Goal: Obtain resource: Download file/media

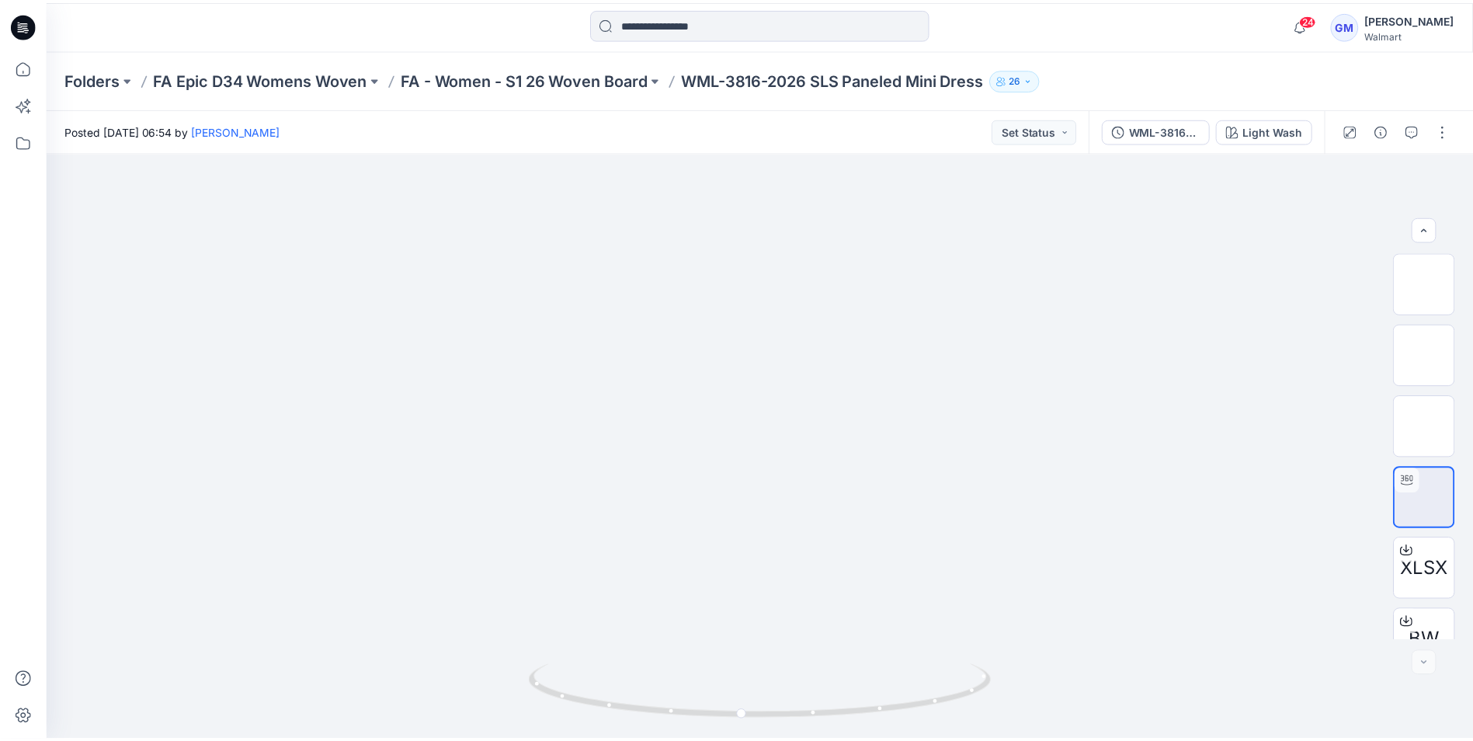
scroll to position [103, 0]
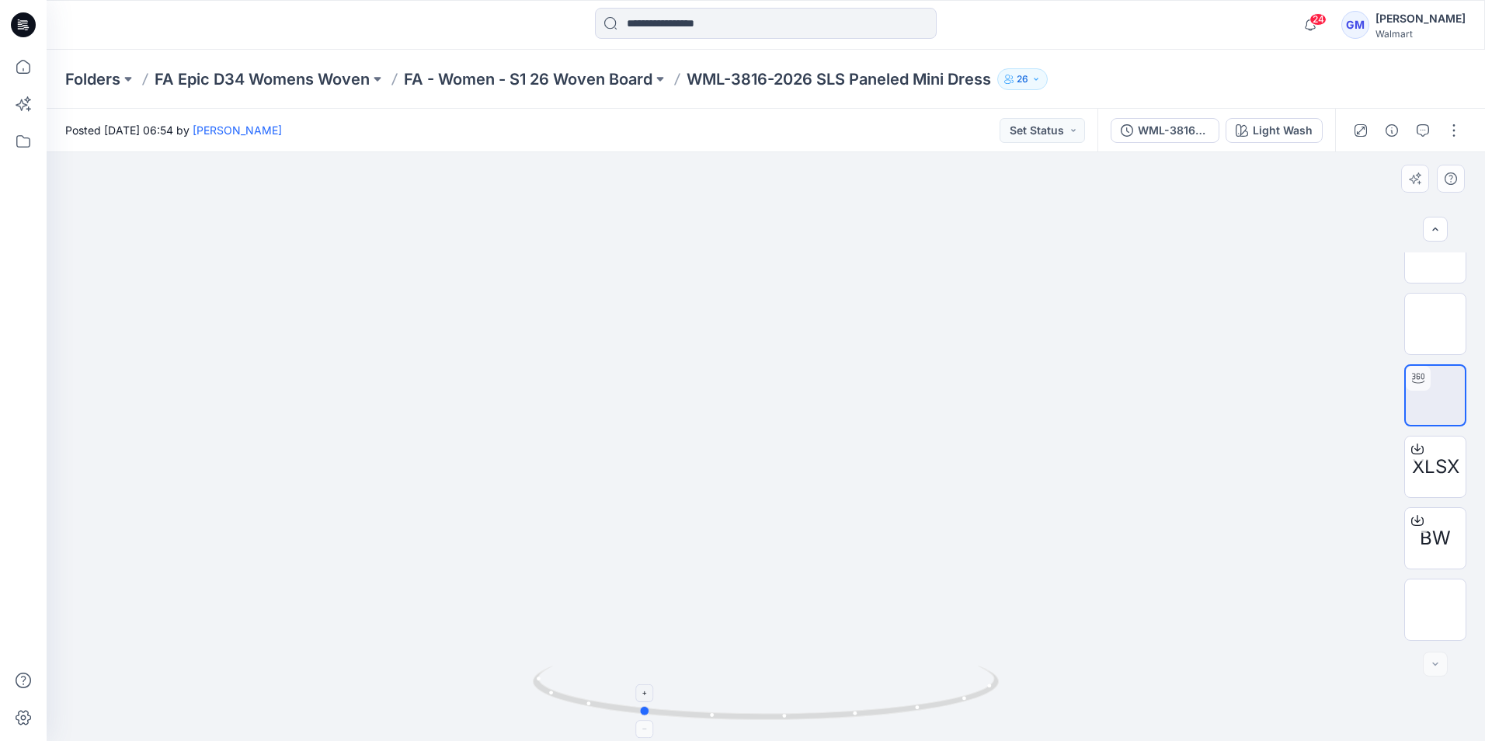
drag, startPoint x: 916, startPoint y: 701, endPoint x: 811, endPoint y: 710, distance: 105.3
click at [811, 710] on icon at bounding box center [768, 695] width 470 height 58
drag, startPoint x: 878, startPoint y: 704, endPoint x: 798, endPoint y: 721, distance: 81.0
click at [798, 721] on icon at bounding box center [768, 695] width 470 height 58
drag, startPoint x: 847, startPoint y: 706, endPoint x: 841, endPoint y: 696, distance: 11.5
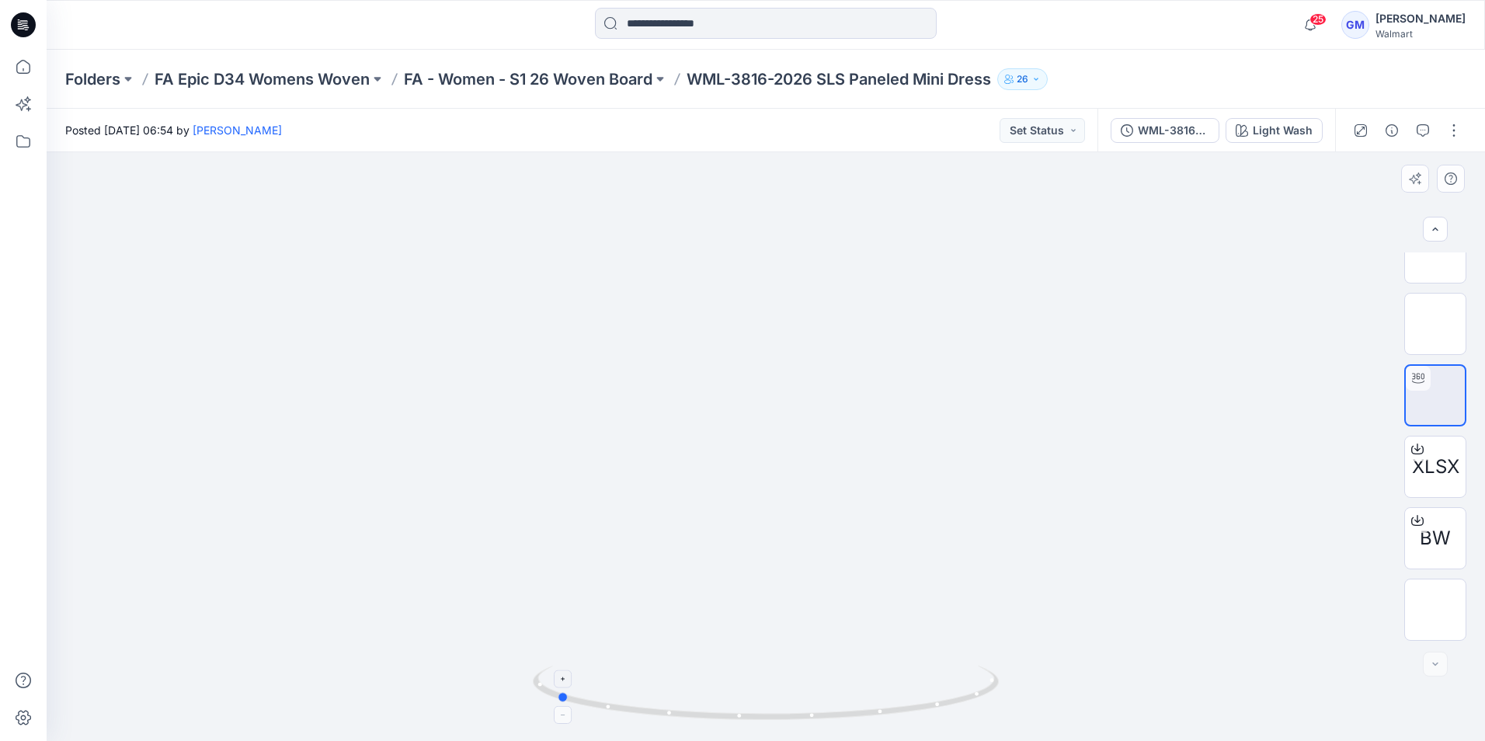
click at [841, 696] on icon at bounding box center [768, 695] width 470 height 58
drag, startPoint x: 518, startPoint y: 586, endPoint x: 389, endPoint y: 553, distance: 133.2
drag, startPoint x: 617, startPoint y: 702, endPoint x: 601, endPoint y: 684, distance: 23.7
click at [601, 684] on icon at bounding box center [768, 695] width 470 height 58
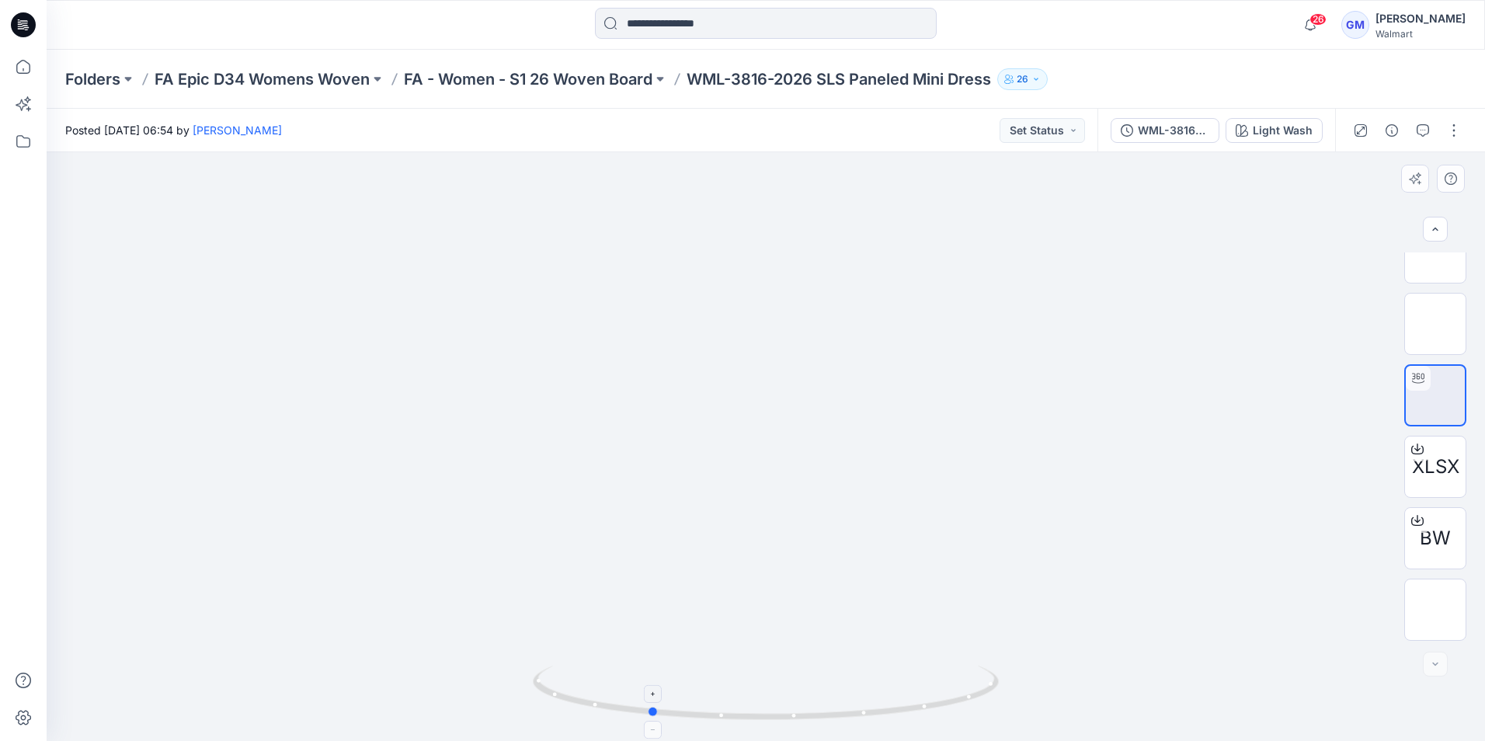
drag, startPoint x: 846, startPoint y: 715, endPoint x: 954, endPoint y: 693, distance: 111.0
click at [954, 693] on icon at bounding box center [768, 695] width 470 height 58
drag, startPoint x: 864, startPoint y: 697, endPoint x: 966, endPoint y: 683, distance: 103.4
click at [966, 683] on icon at bounding box center [768, 695] width 470 height 58
click at [13, 65] on icon at bounding box center [23, 67] width 34 height 34
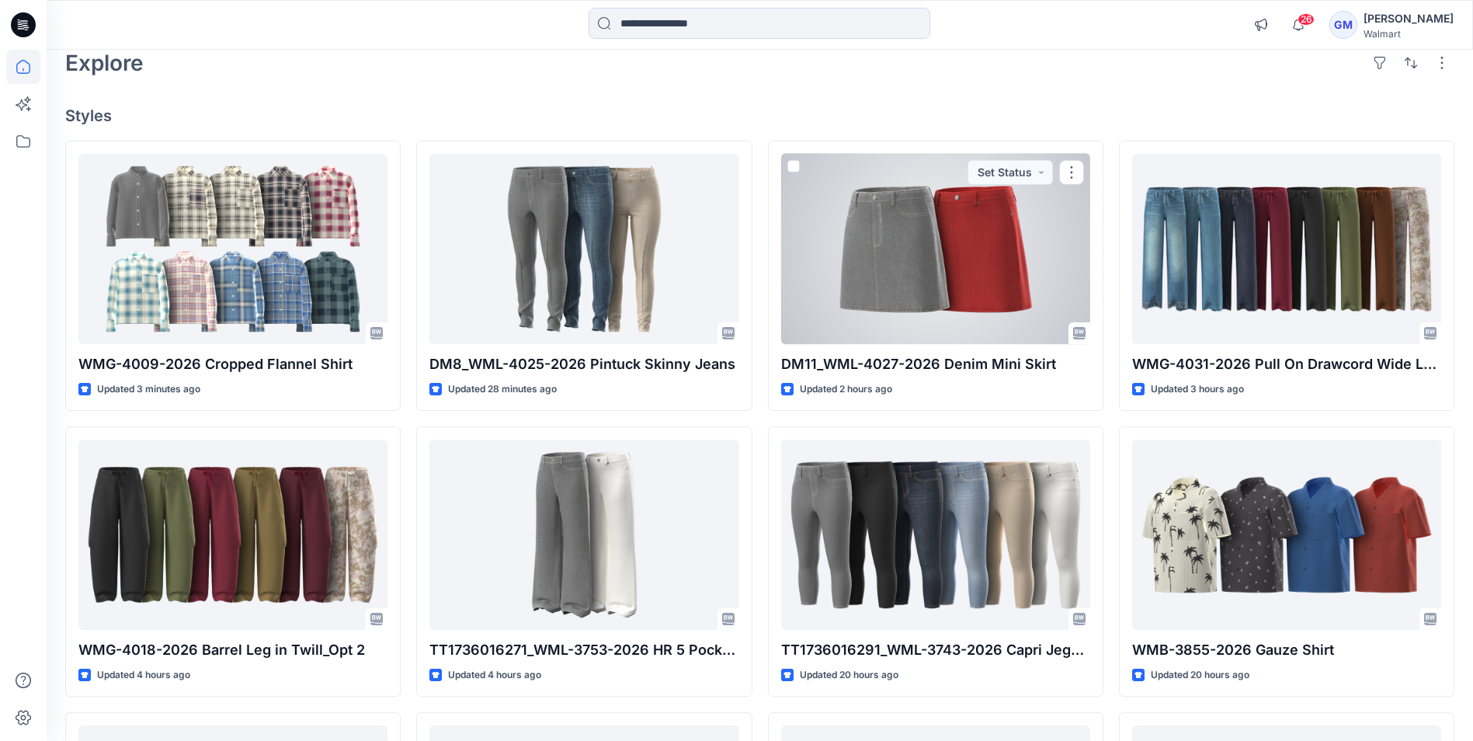
scroll to position [155, 0]
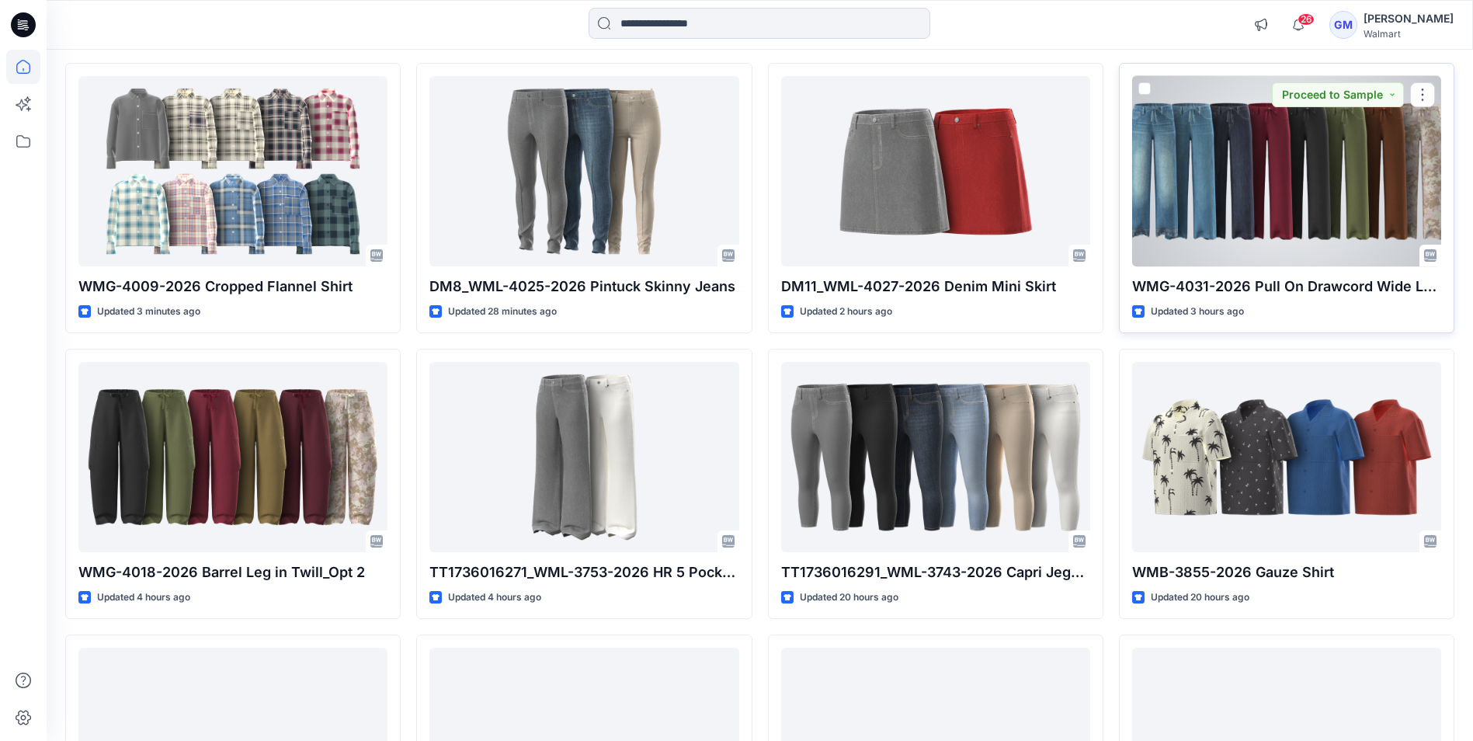
click at [1267, 191] on div at bounding box center [1286, 171] width 309 height 190
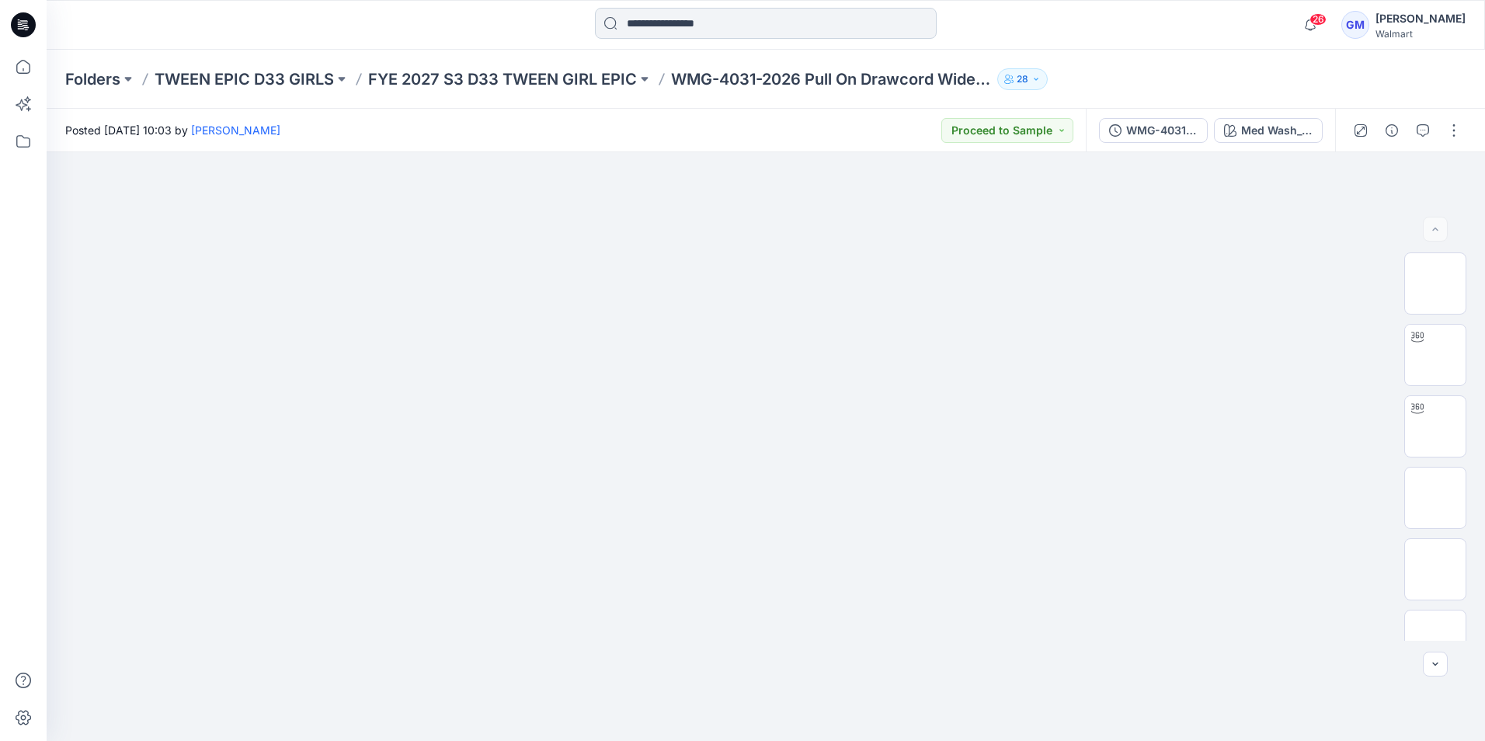
click at [682, 14] on input at bounding box center [766, 23] width 342 height 31
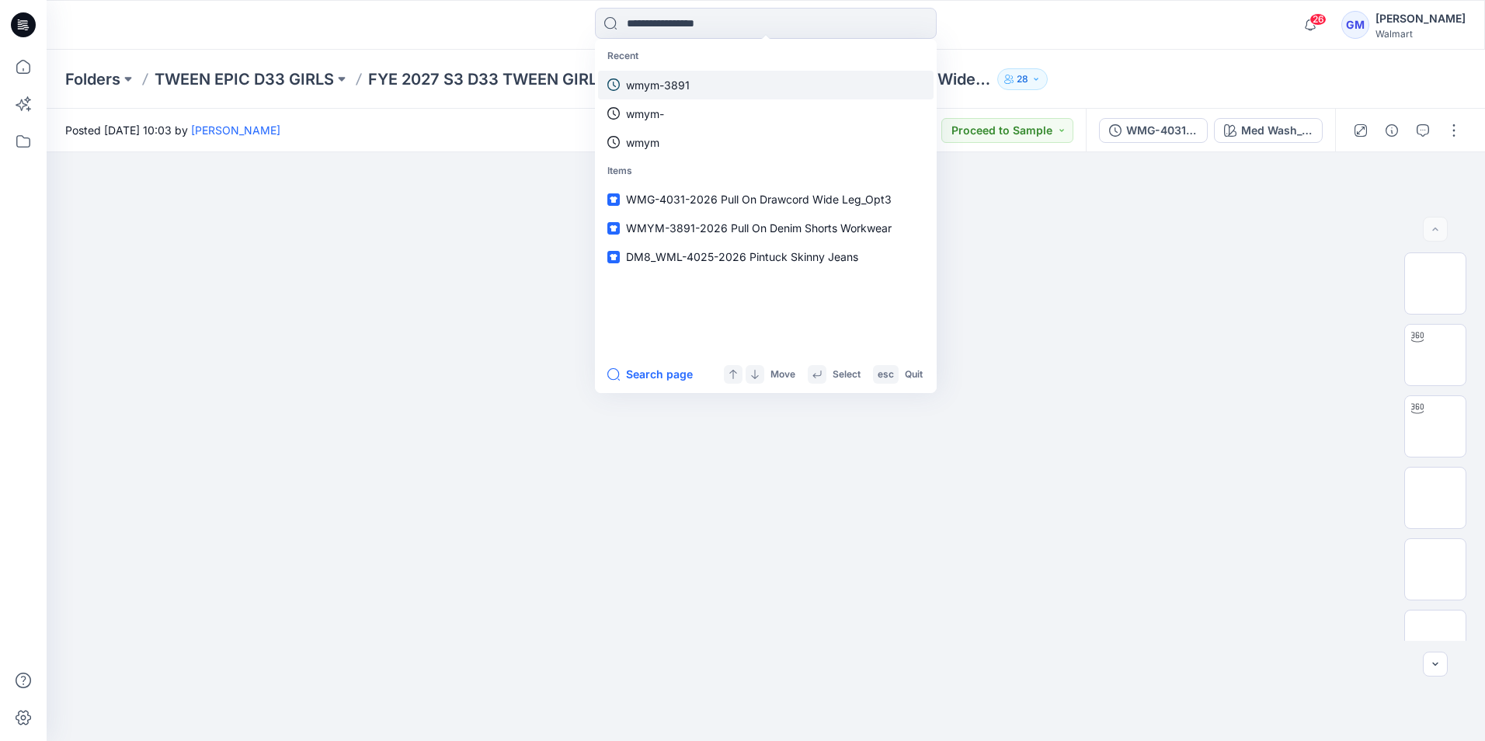
click at [668, 87] on p "wmym-3891" at bounding box center [658, 85] width 64 height 16
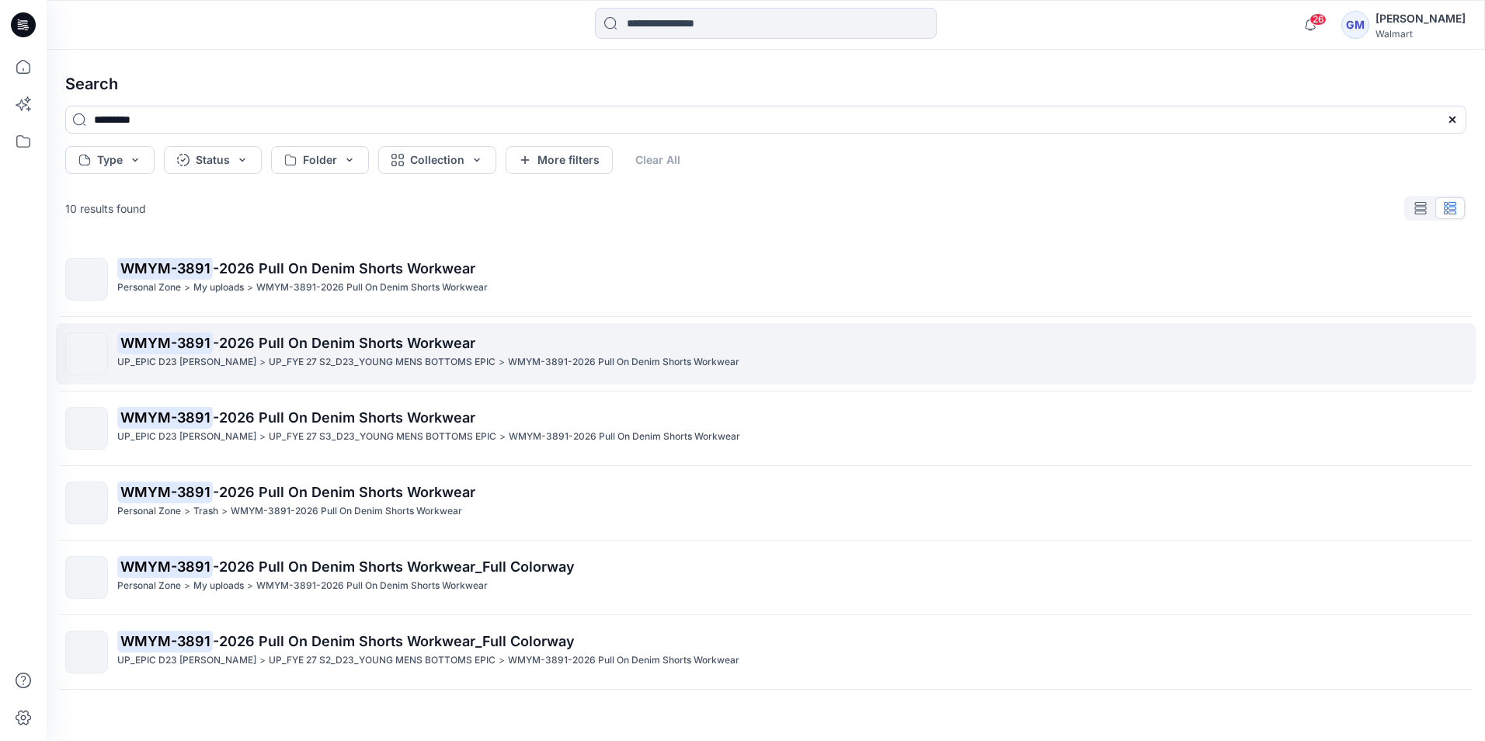
click at [261, 353] on p "WMYM-3891 -2026 Pull On Denim Shorts Workwear" at bounding box center [791, 343] width 1348 height 22
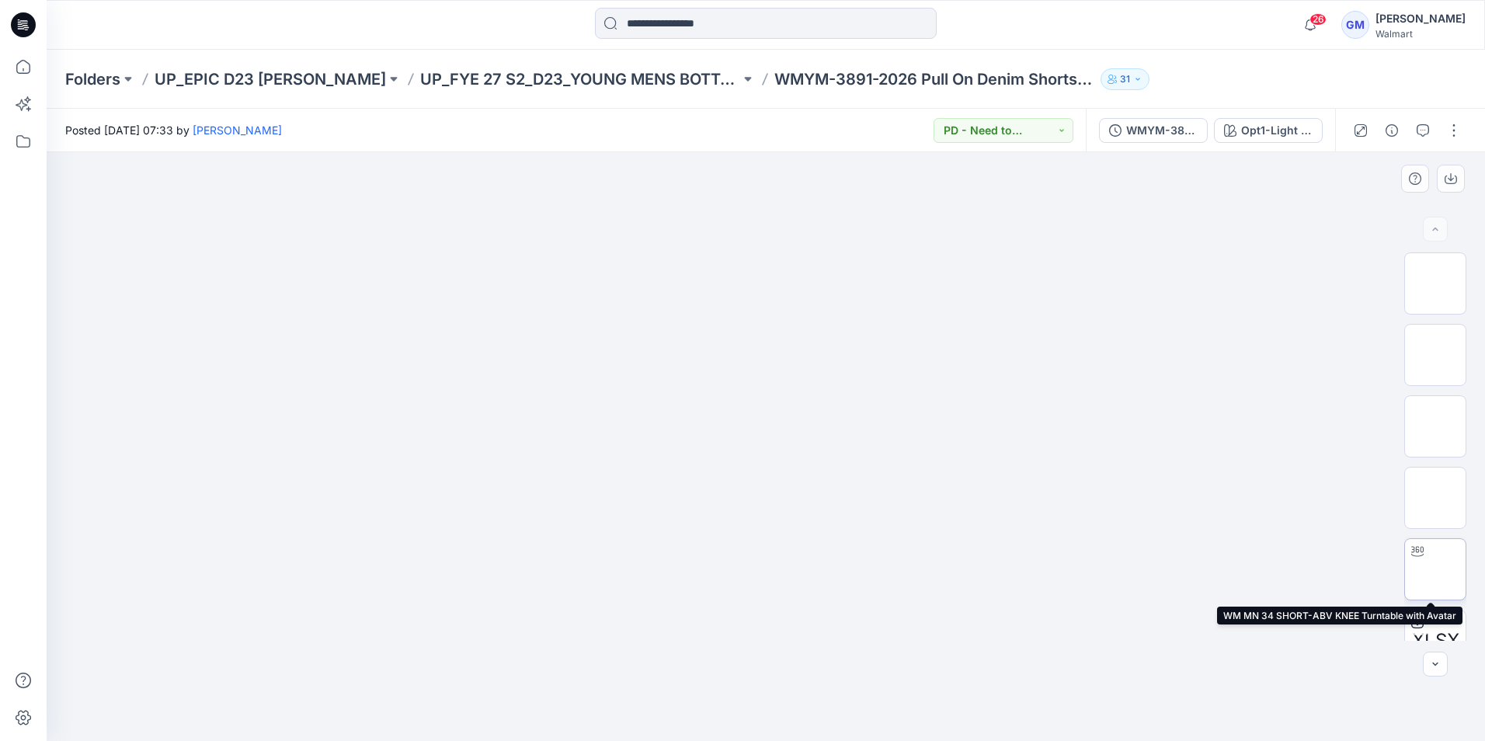
click at [1435, 569] on img at bounding box center [1435, 569] width 0 height 0
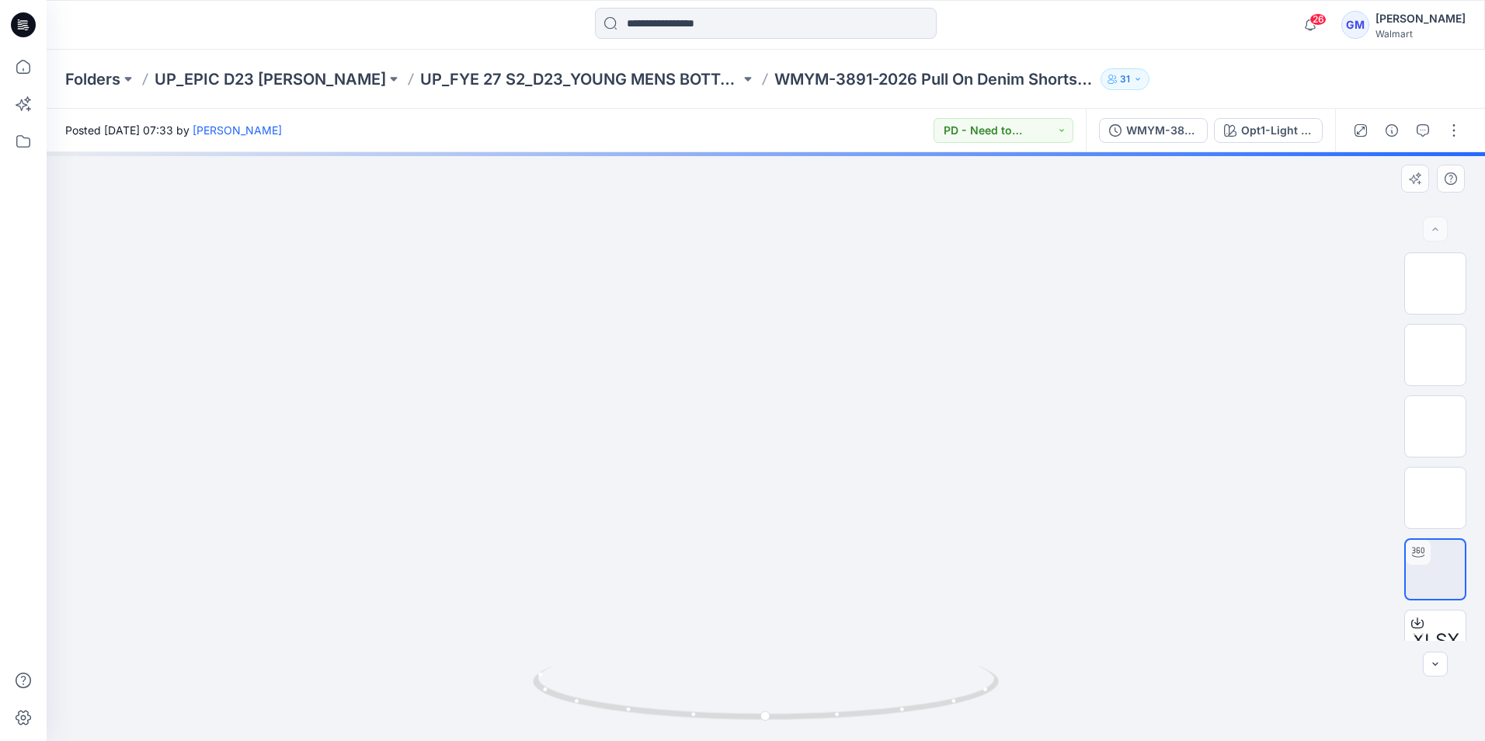
drag, startPoint x: 824, startPoint y: 630, endPoint x: 785, endPoint y: 333, distance: 299.2
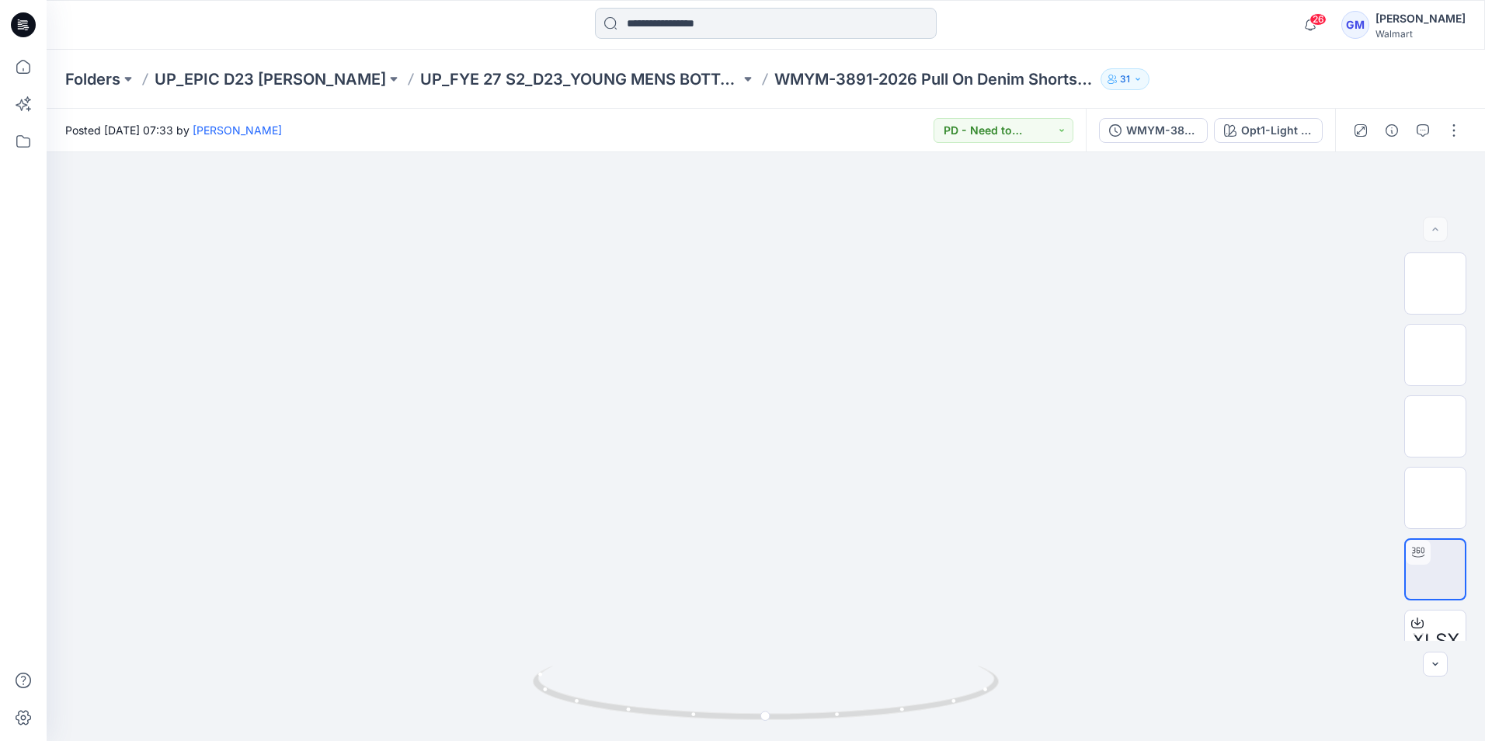
click at [735, 30] on input at bounding box center [766, 23] width 342 height 31
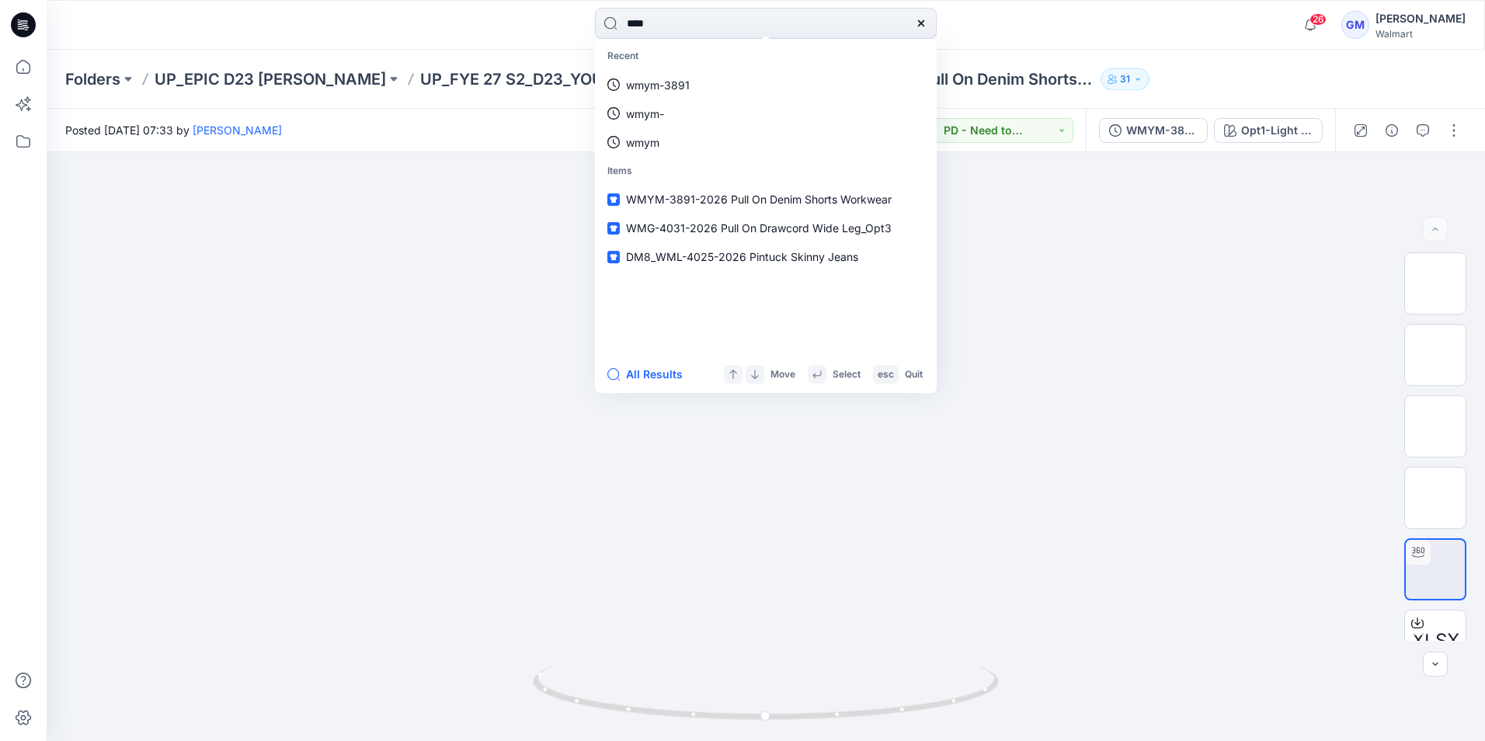
type input "****"
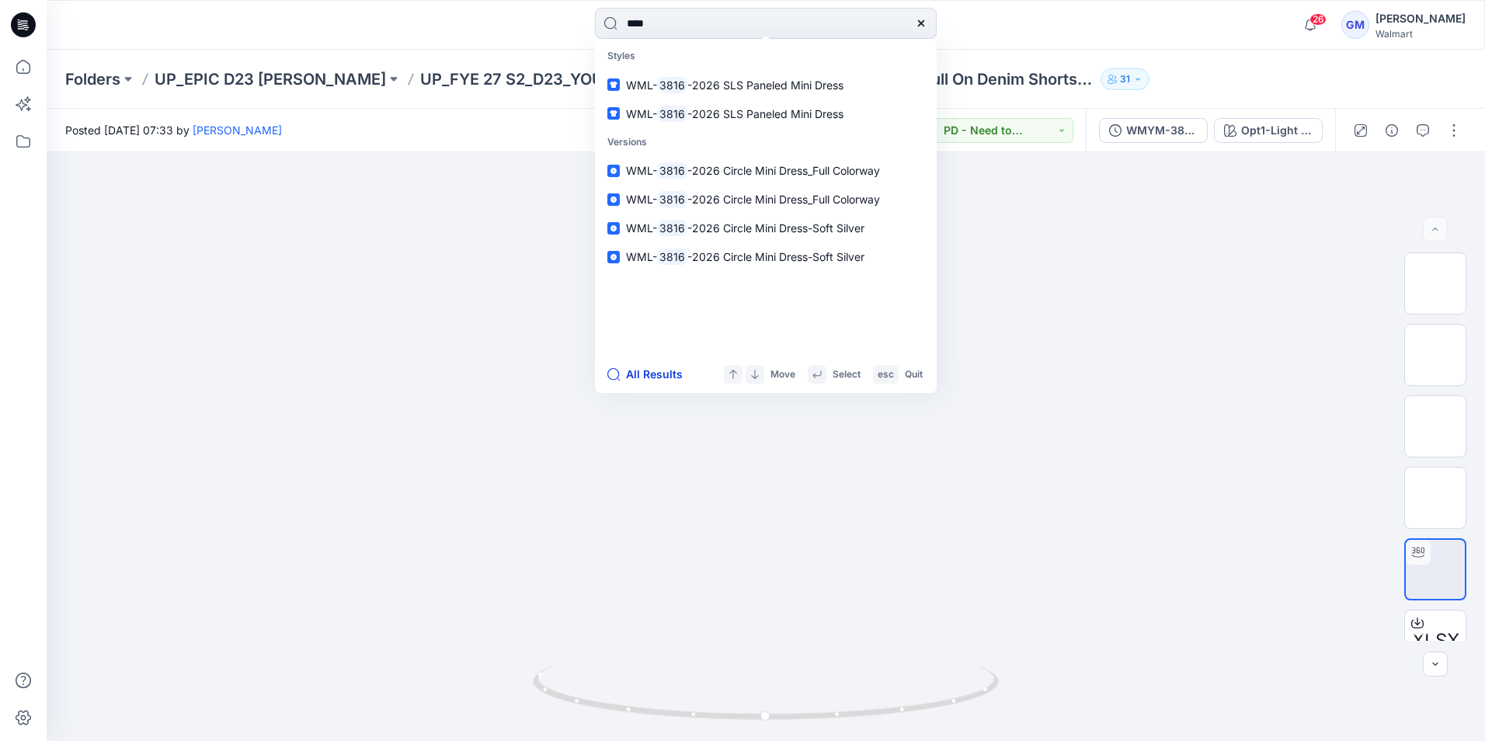
click at [649, 371] on button "All Results" at bounding box center [649, 374] width 85 height 19
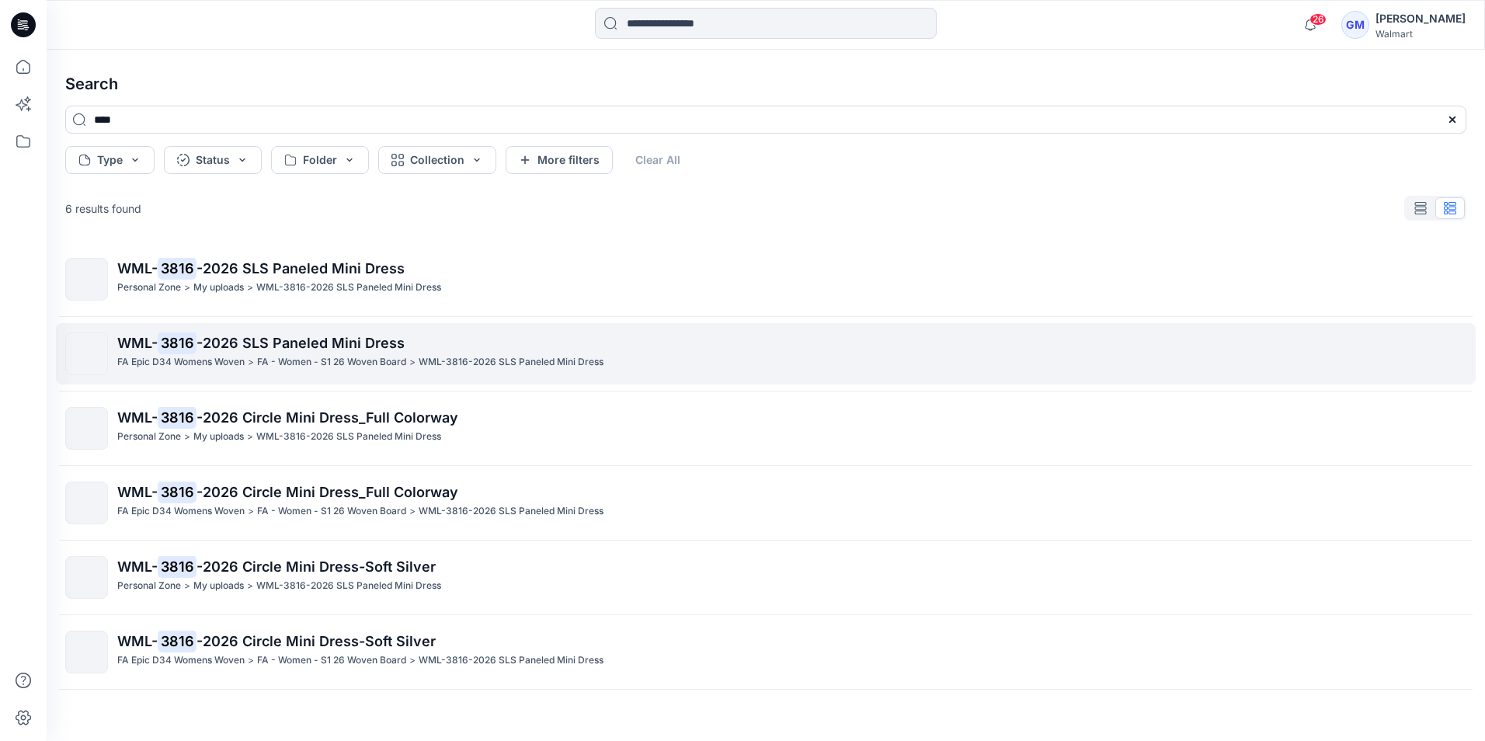
click at [252, 342] on span "-2026 SLS Paneled Mini Dress" at bounding box center [300, 343] width 208 height 16
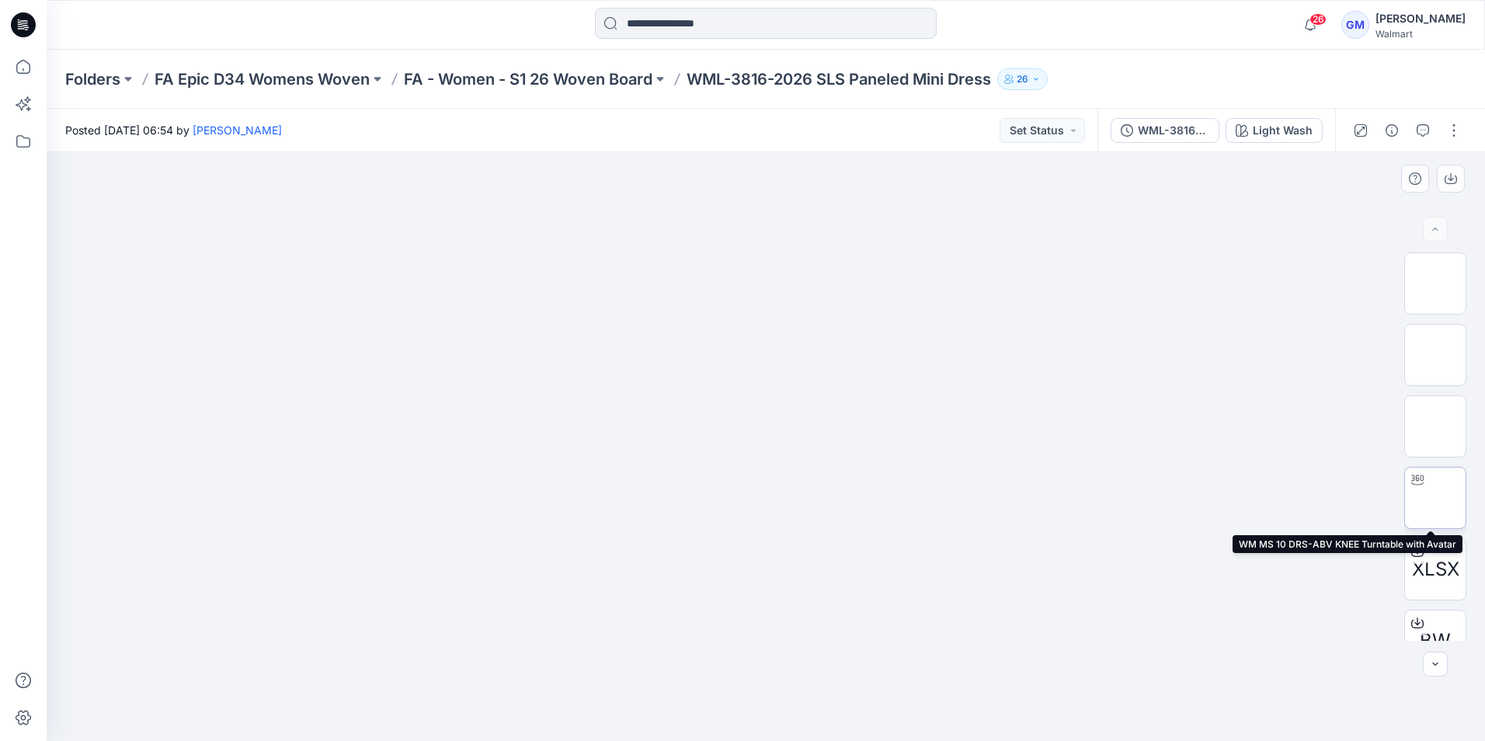
click at [1435, 498] on img at bounding box center [1435, 498] width 0 height 0
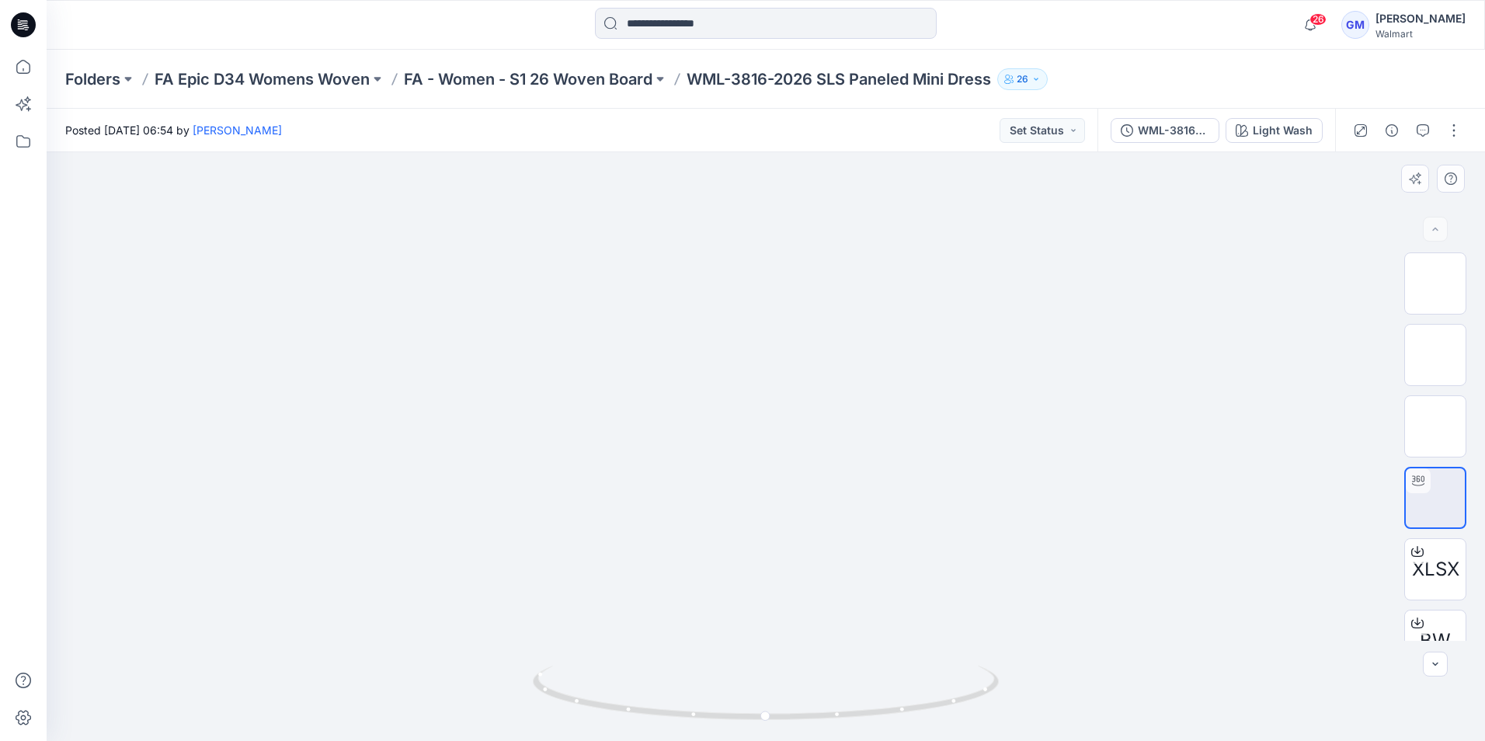
drag, startPoint x: 816, startPoint y: 589, endPoint x: 778, endPoint y: 223, distance: 368.5
drag, startPoint x: 808, startPoint y: 217, endPoint x: 717, endPoint y: 546, distance: 341.1
drag, startPoint x: 760, startPoint y: 710, endPoint x: 658, endPoint y: 688, distance: 104.0
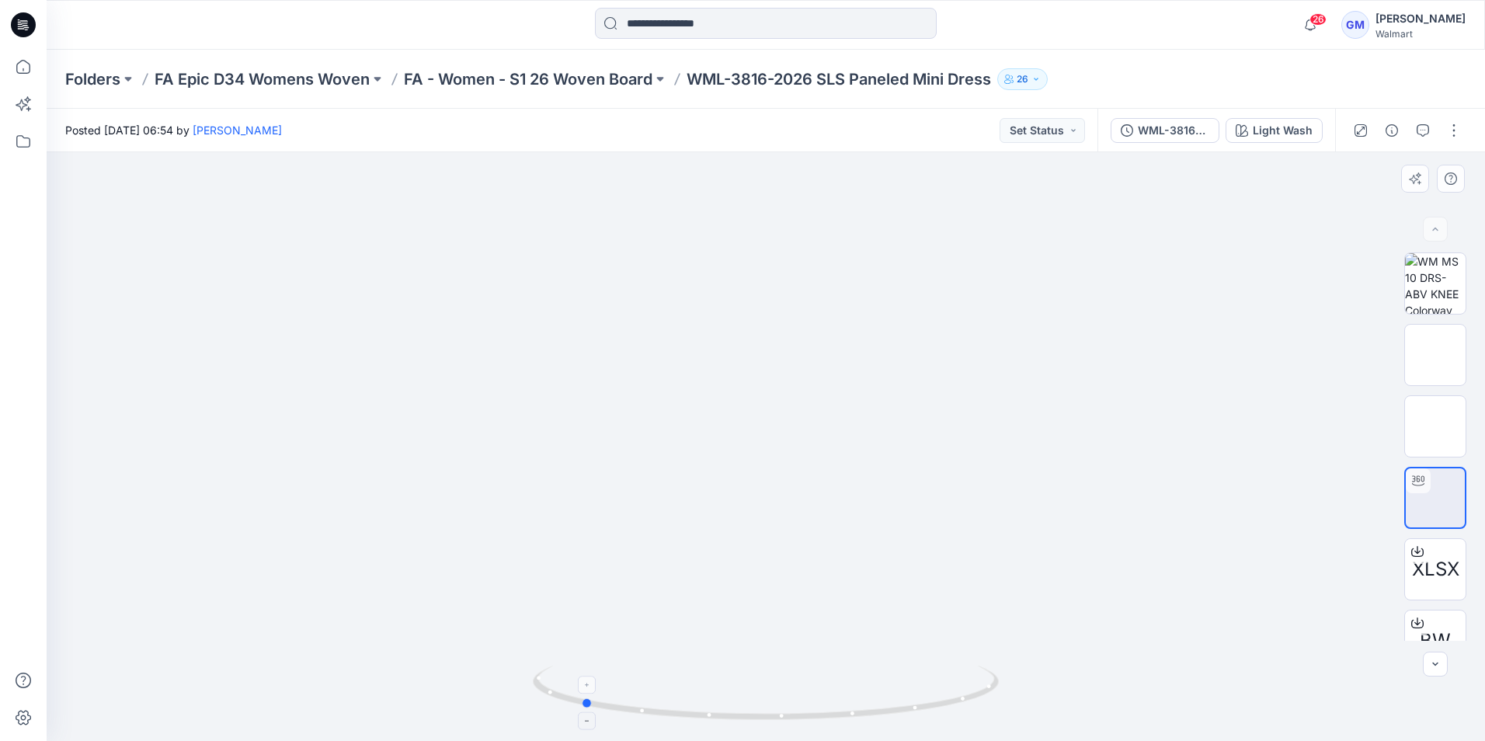
click at [658, 688] on icon at bounding box center [768, 695] width 470 height 58
click at [1269, 131] on div "Light Wash" at bounding box center [1283, 130] width 60 height 17
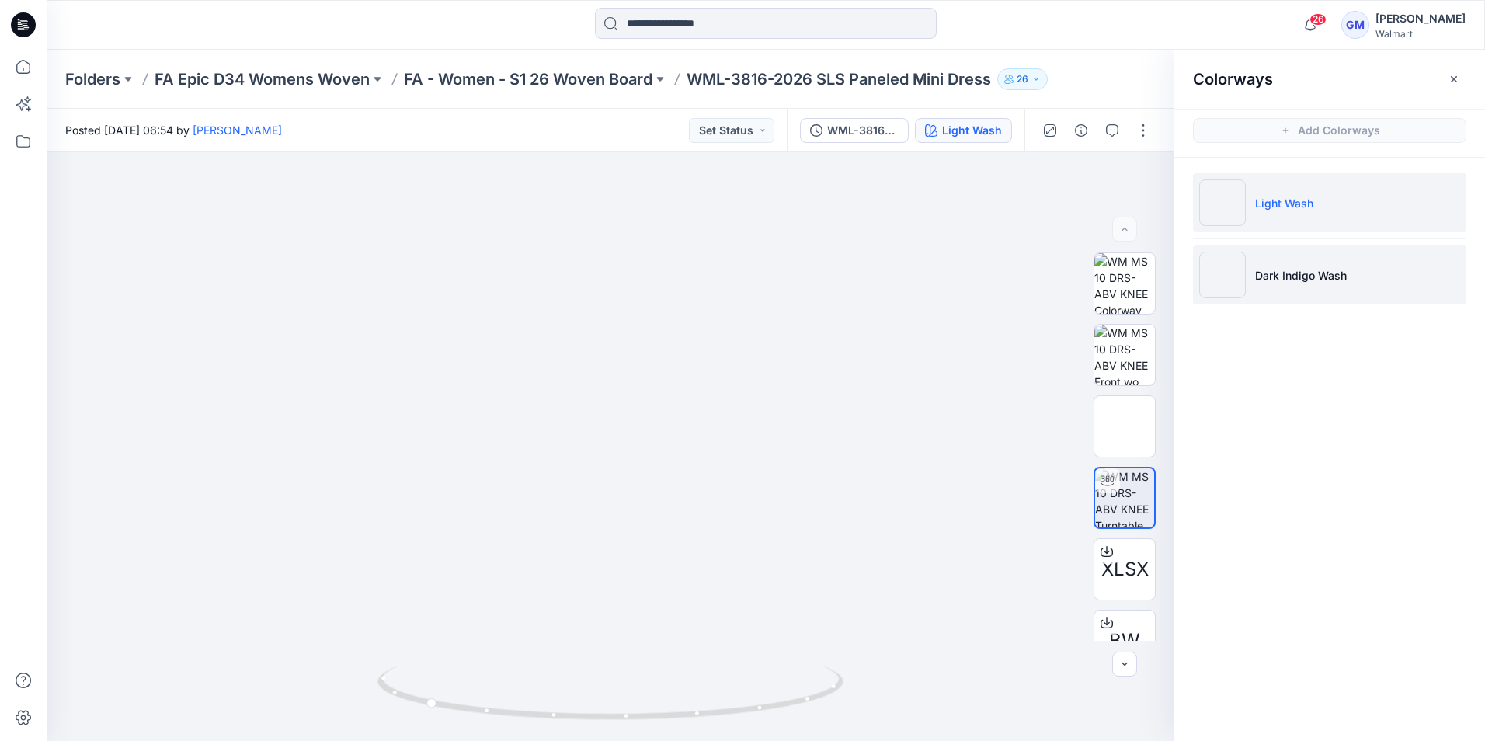
click at [1279, 280] on p "Dark Indigo Wash" at bounding box center [1301, 275] width 92 height 16
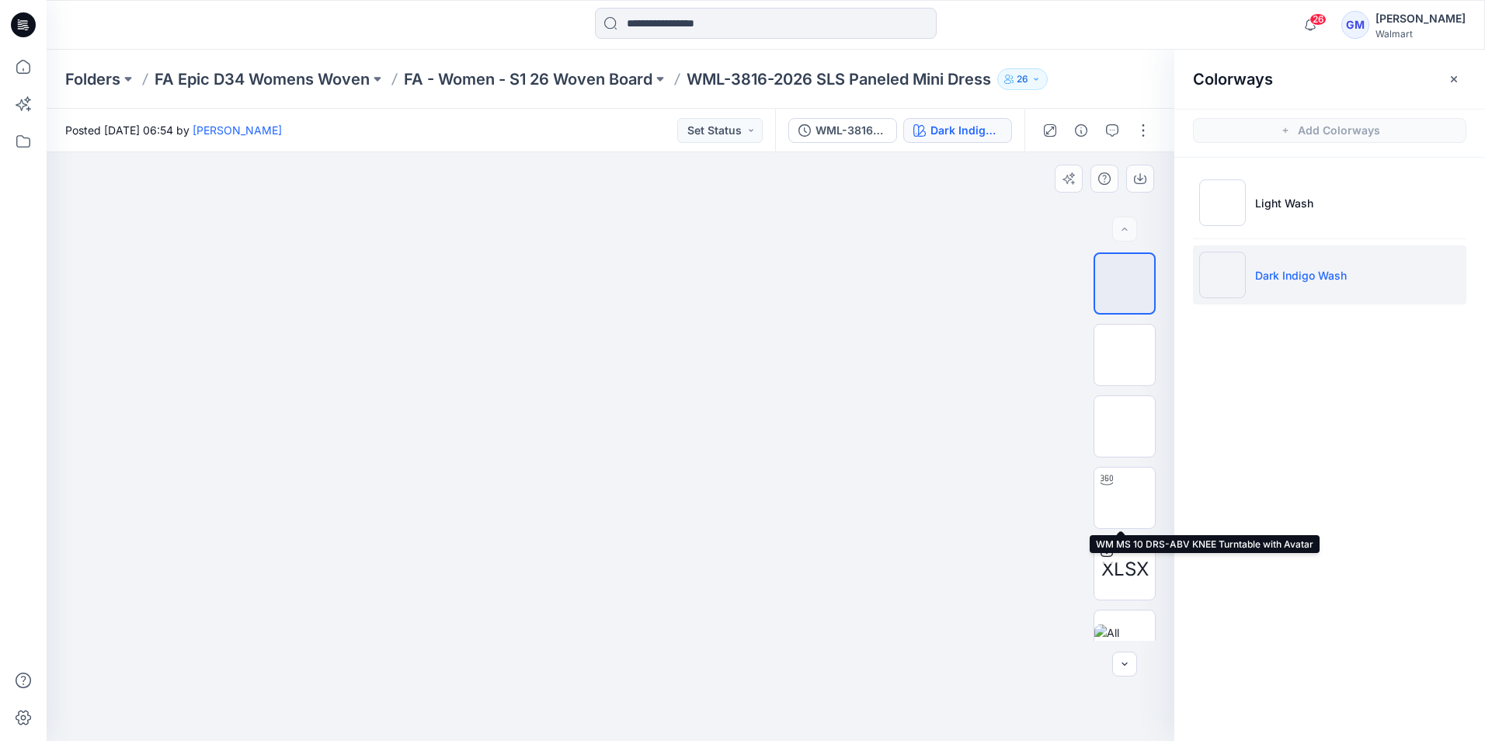
click at [1114, 481] on div at bounding box center [1106, 480] width 25 height 25
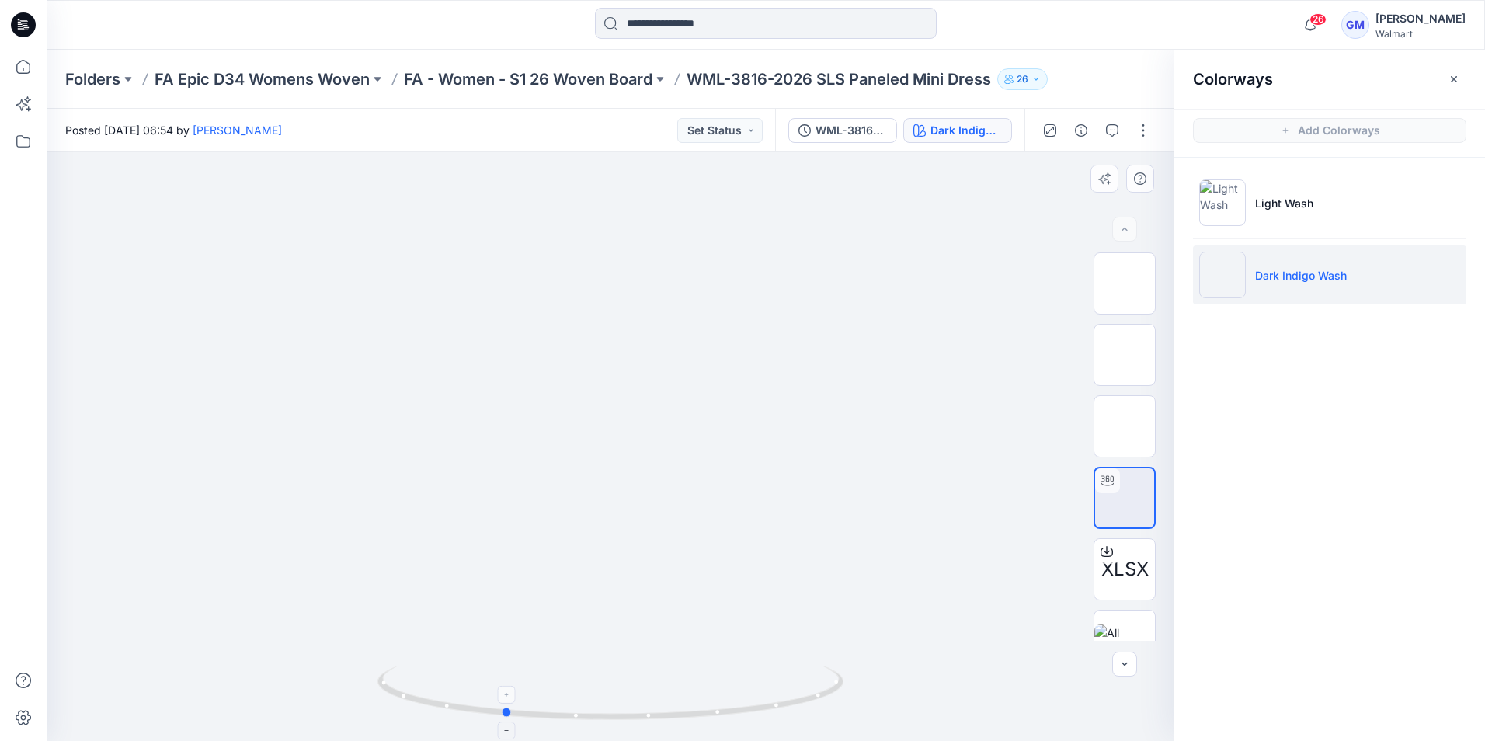
drag, startPoint x: 673, startPoint y: 720, endPoint x: 604, endPoint y: 695, distance: 72.7
click at [604, 695] on icon at bounding box center [612, 695] width 470 height 58
drag, startPoint x: 590, startPoint y: 457, endPoint x: 725, endPoint y: 475, distance: 135.6
click at [725, 77] on img at bounding box center [610, 77] width 779 height 0
drag, startPoint x: 721, startPoint y: 712, endPoint x: 701, endPoint y: 502, distance: 211.4
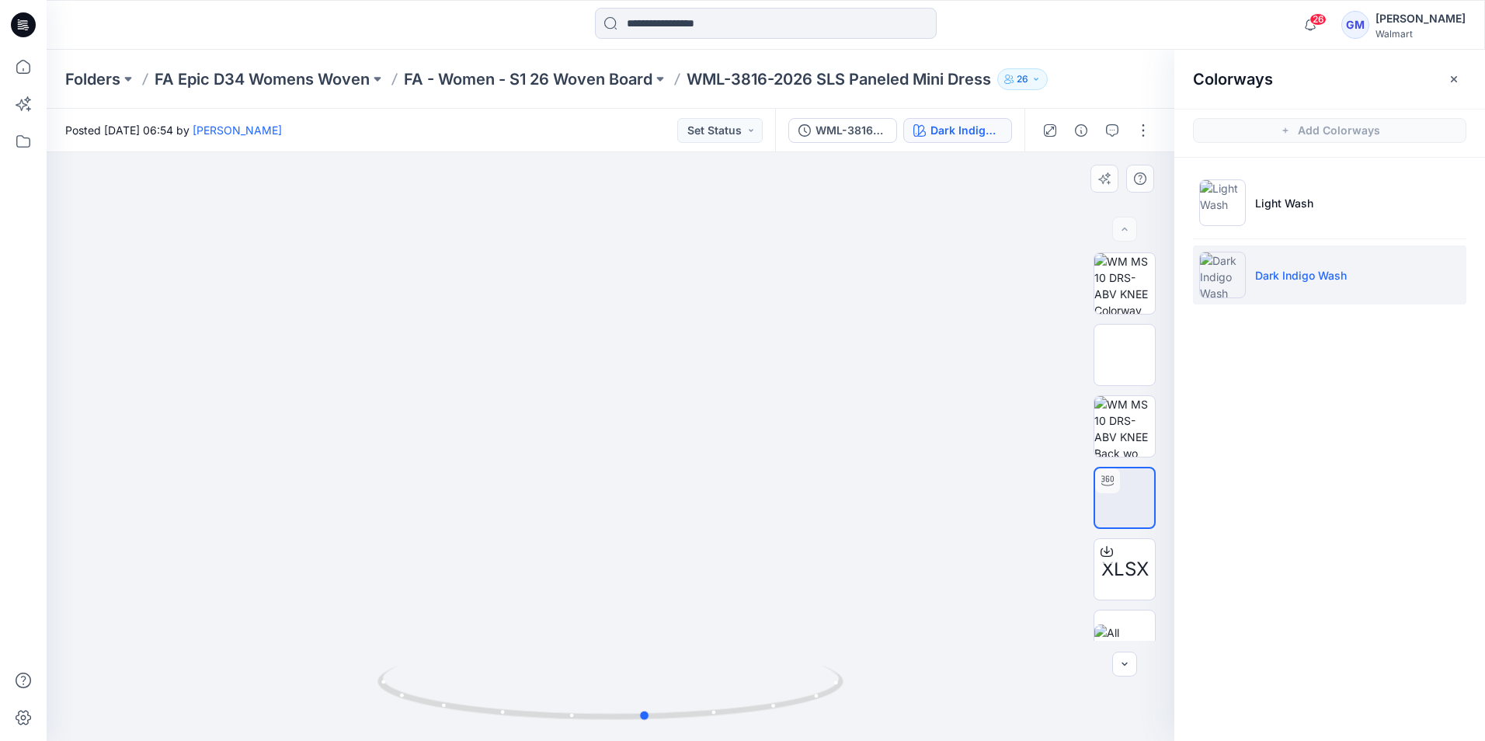
click at [726, 708] on icon at bounding box center [612, 695] width 470 height 58
click at [18, 61] on icon at bounding box center [23, 67] width 34 height 34
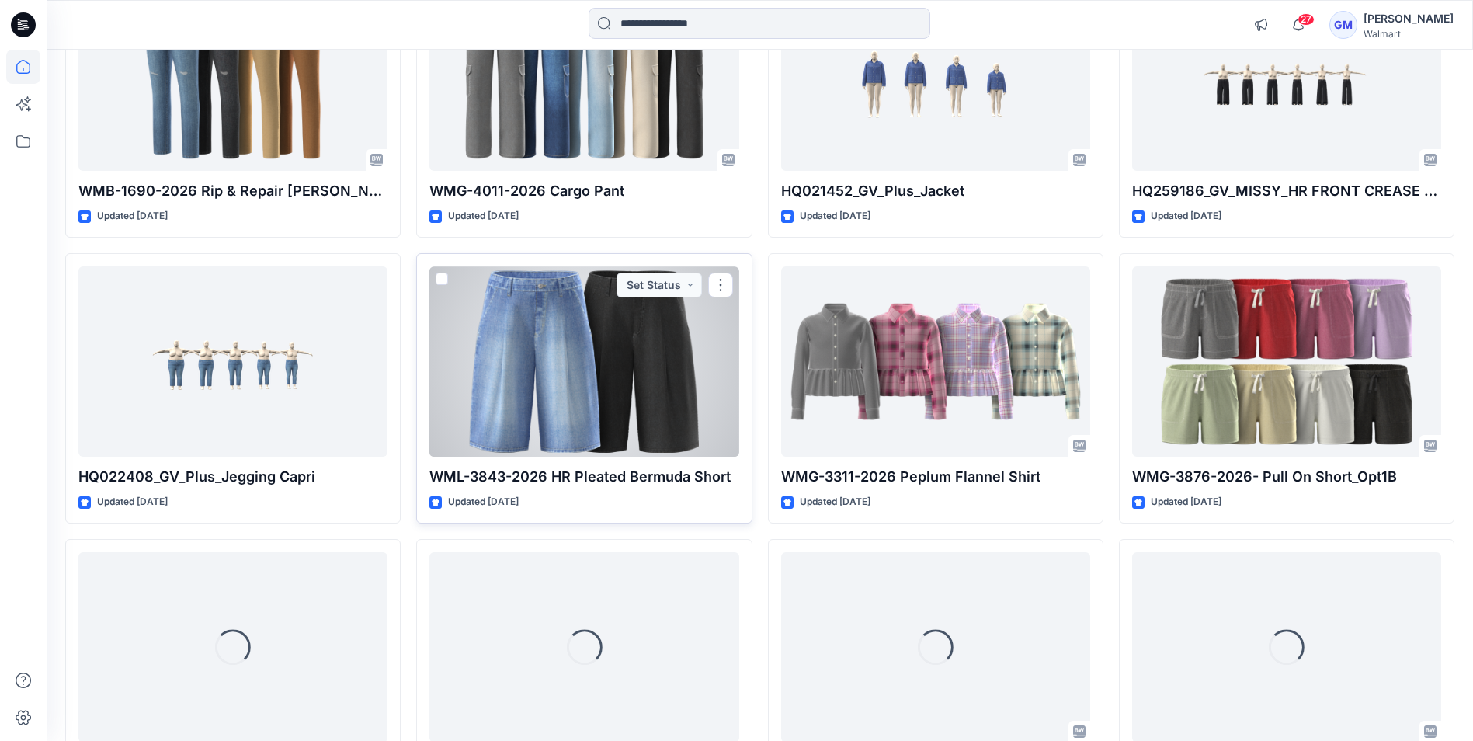
scroll to position [11694, 0]
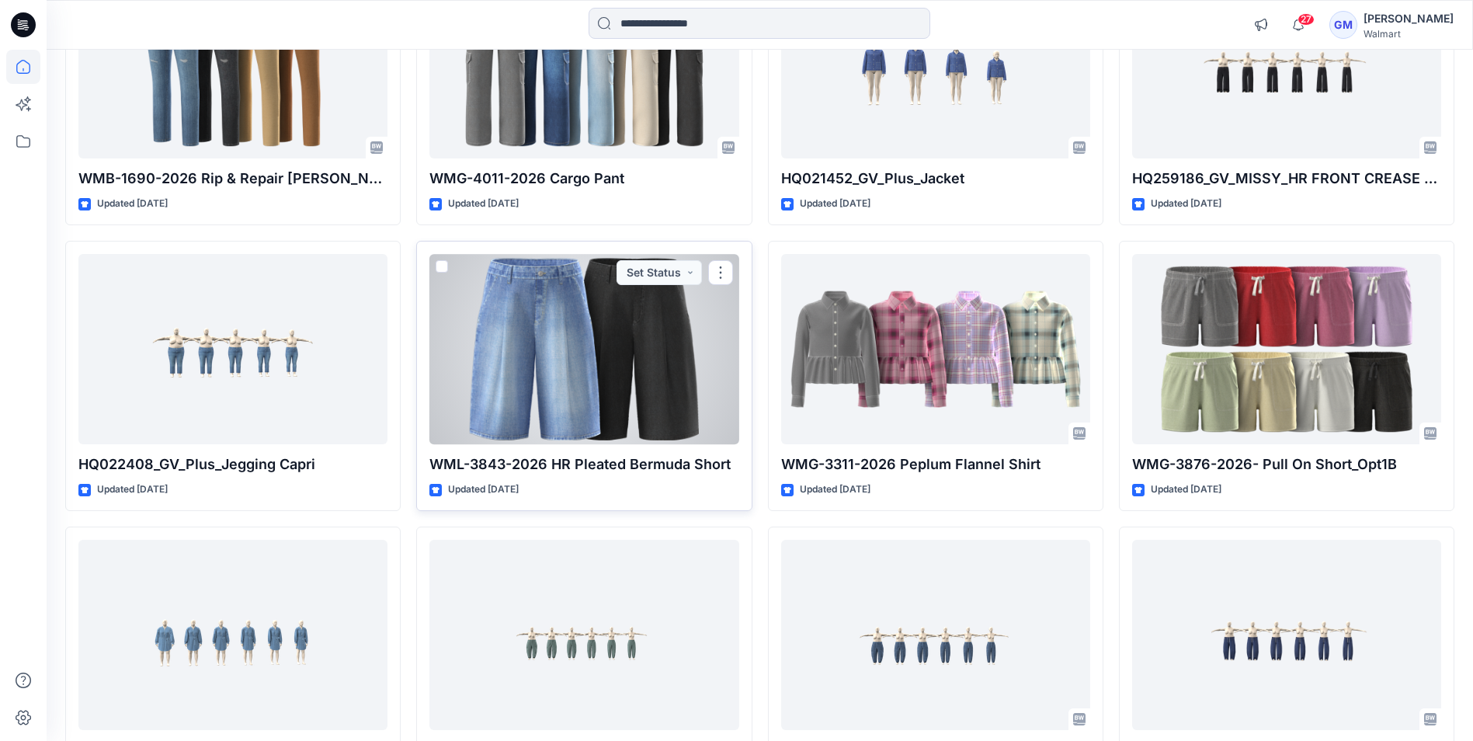
click at [549, 405] on div at bounding box center [583, 349] width 309 height 190
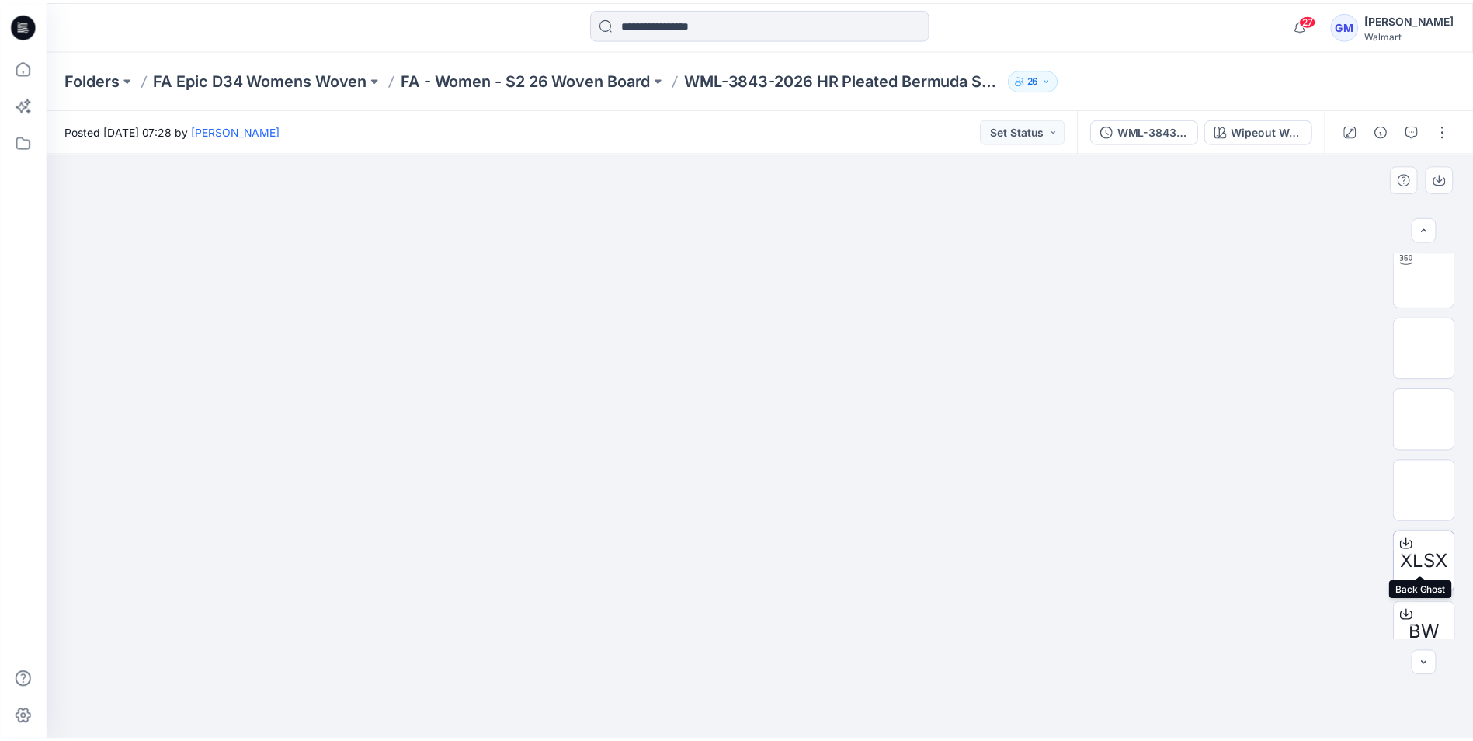
scroll to position [174, 0]
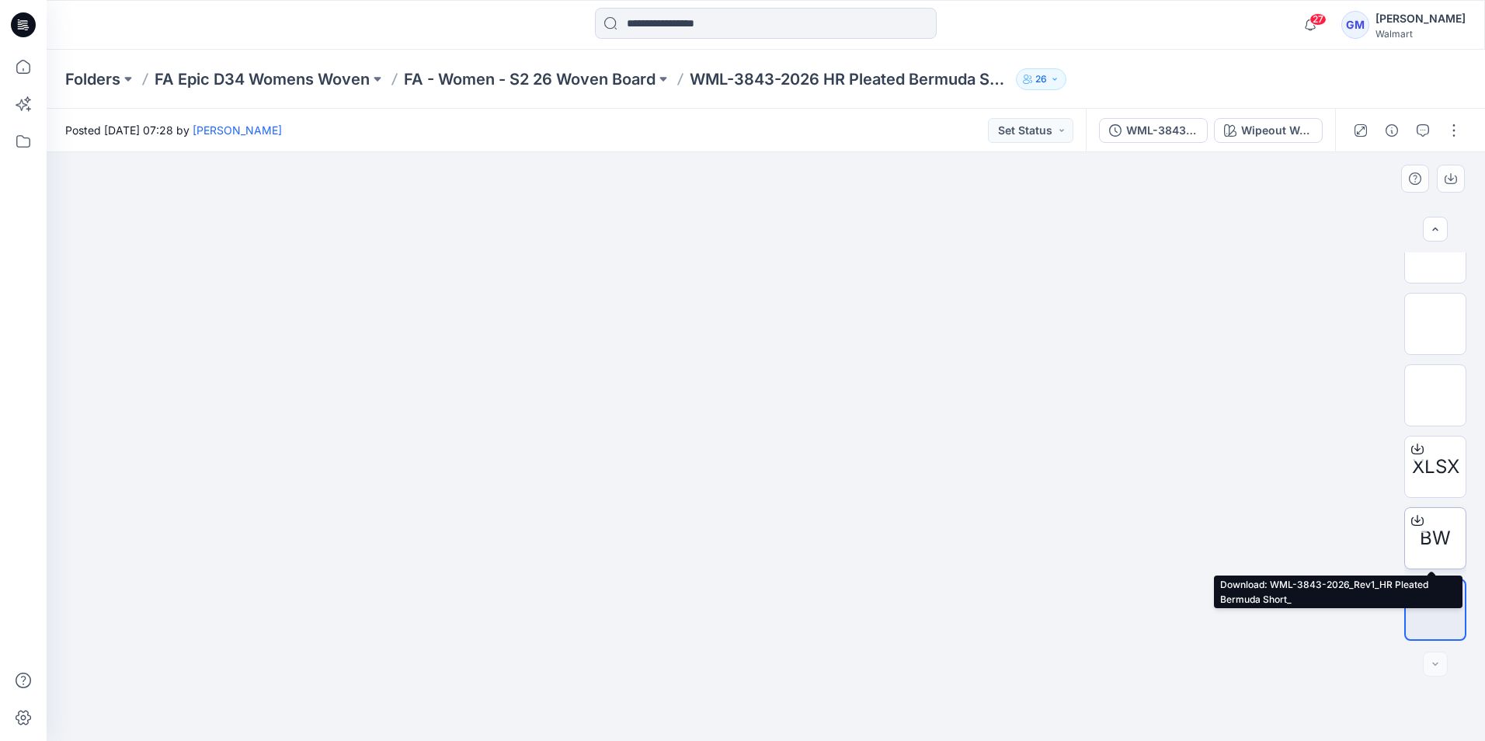
click at [1437, 521] on div "BW" at bounding box center [1435, 538] width 62 height 62
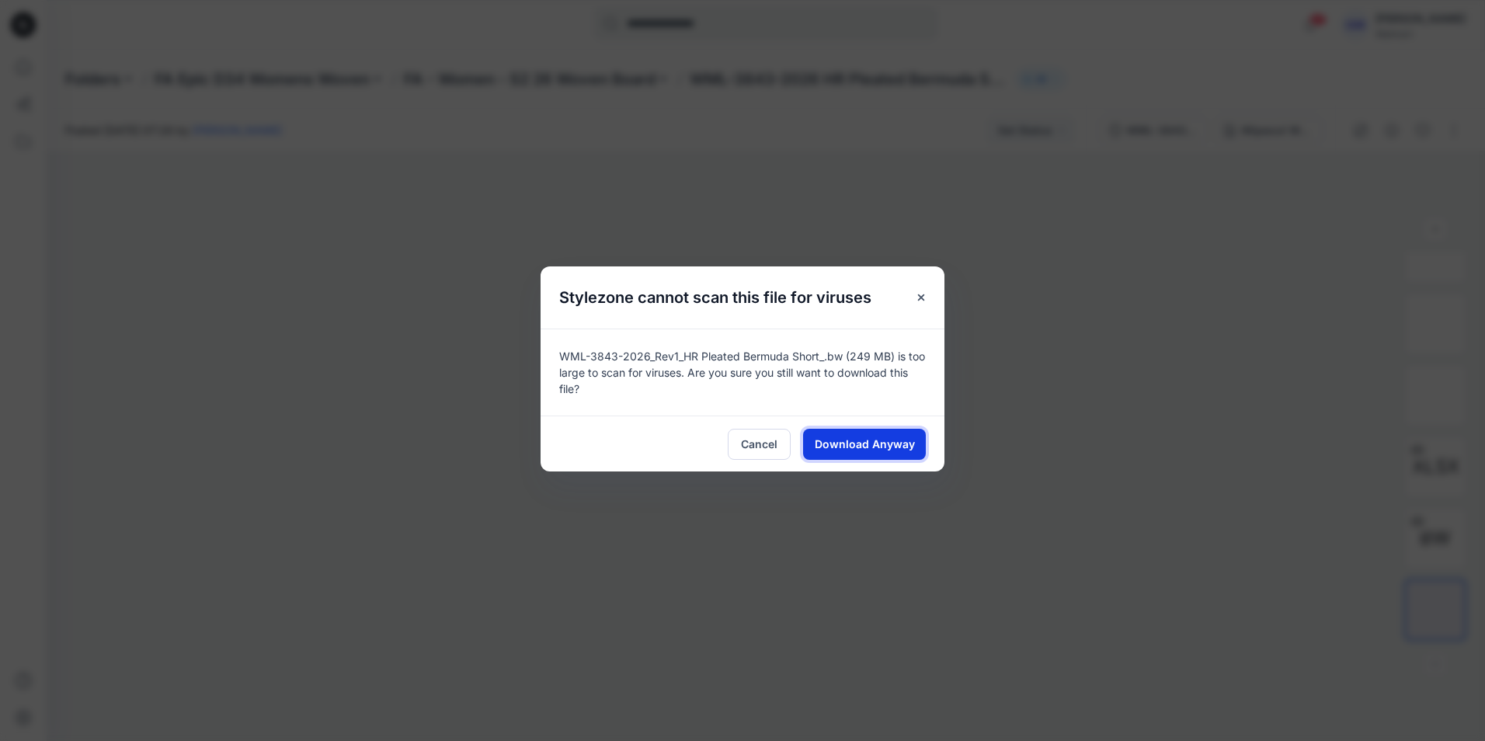
click at [860, 436] on span "Download Anyway" at bounding box center [865, 444] width 100 height 16
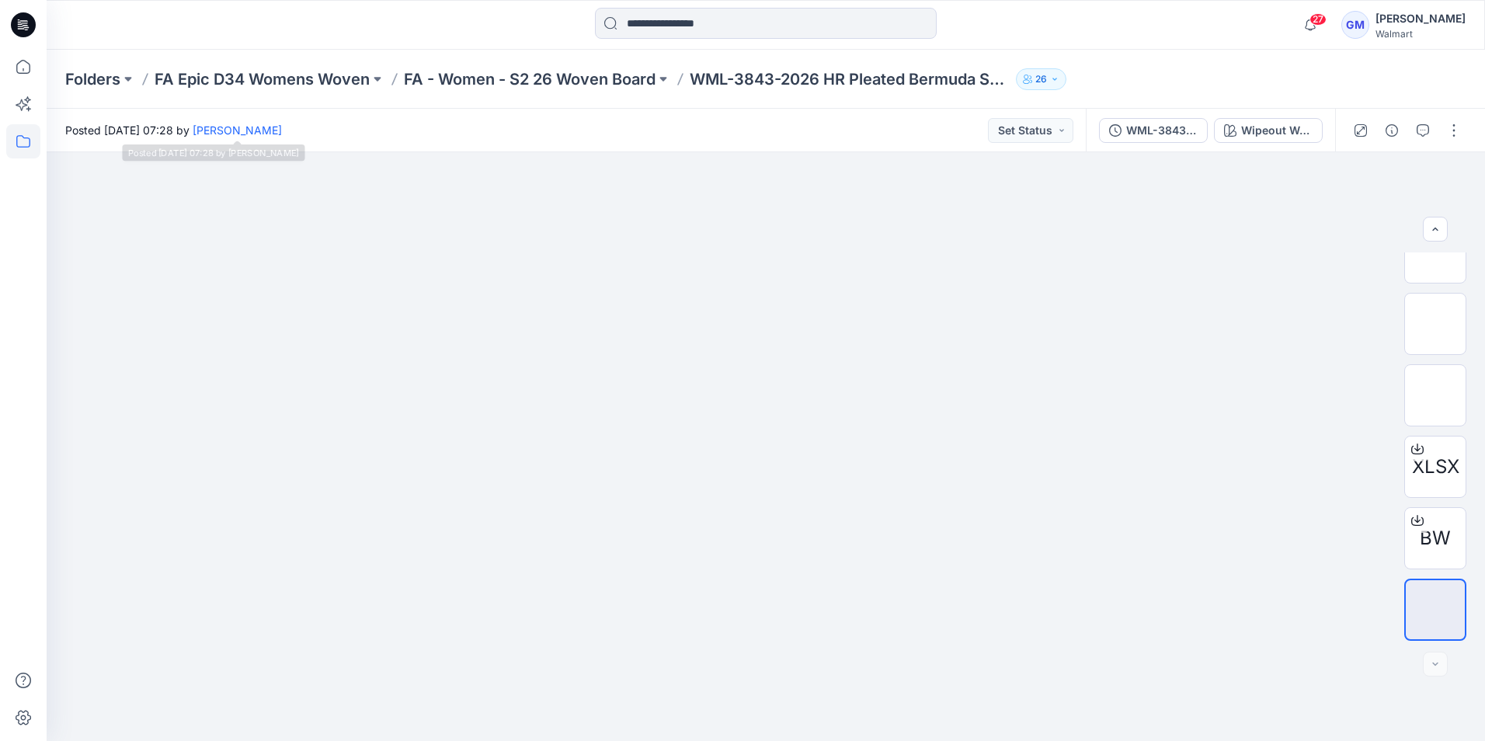
click at [26, 141] on icon at bounding box center [23, 141] width 34 height 34
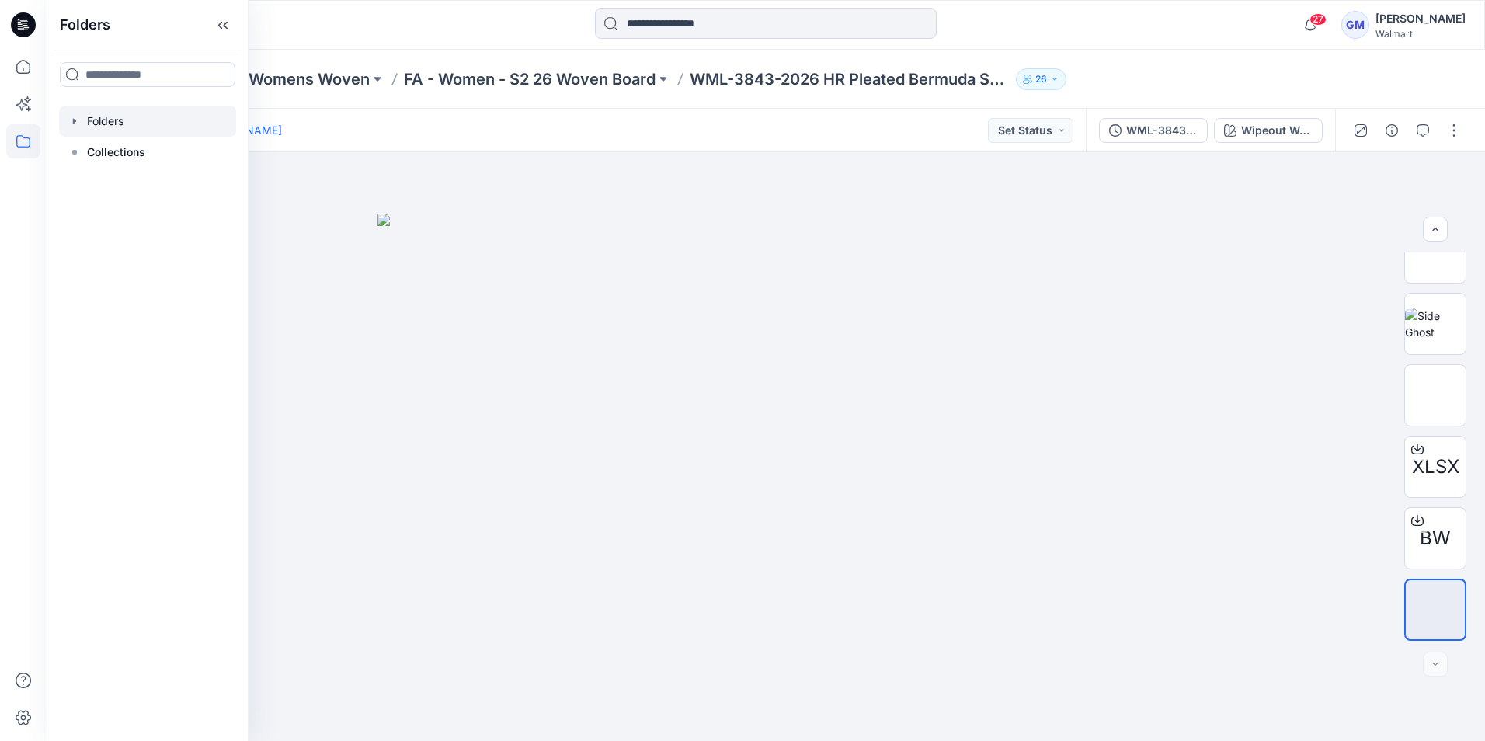
click at [91, 121] on div at bounding box center [147, 121] width 177 height 31
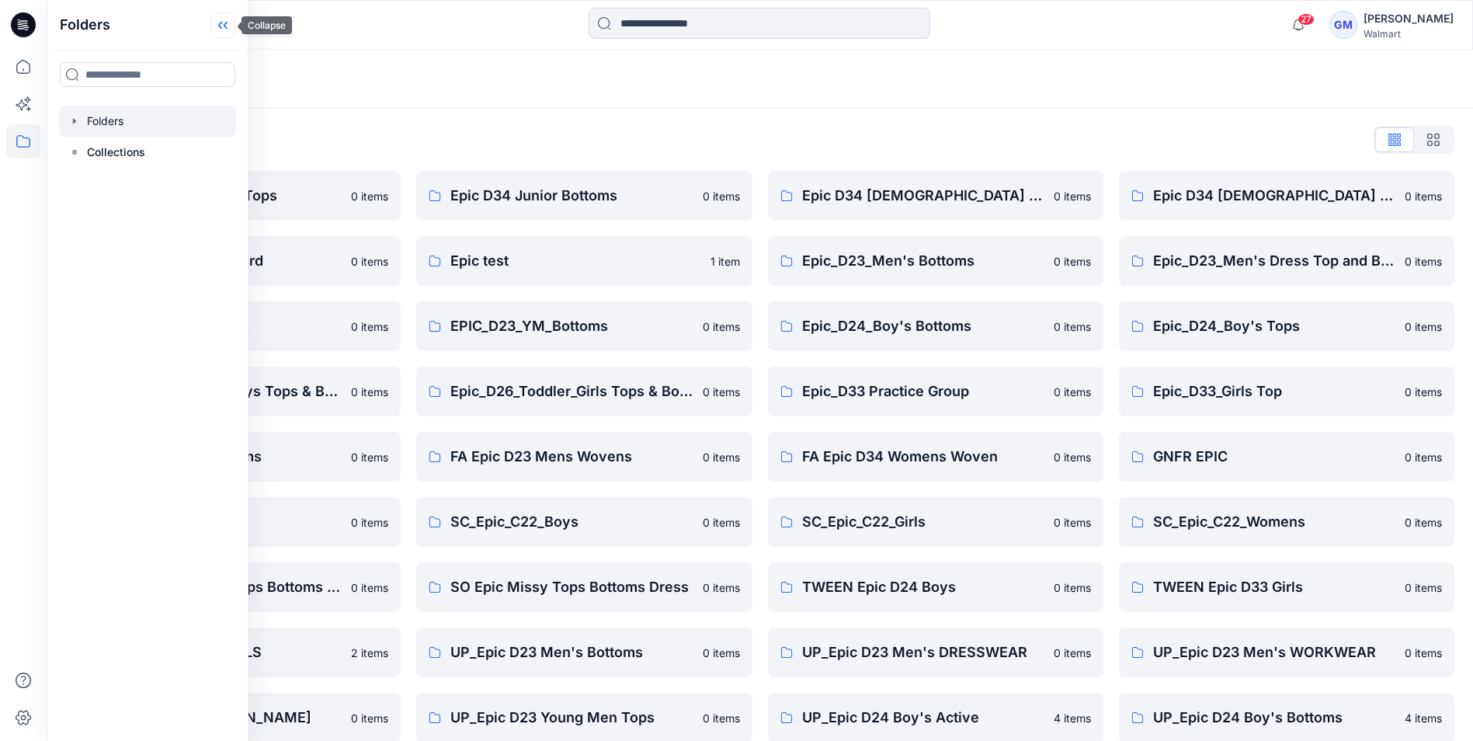
click at [222, 18] on icon at bounding box center [222, 25] width 25 height 26
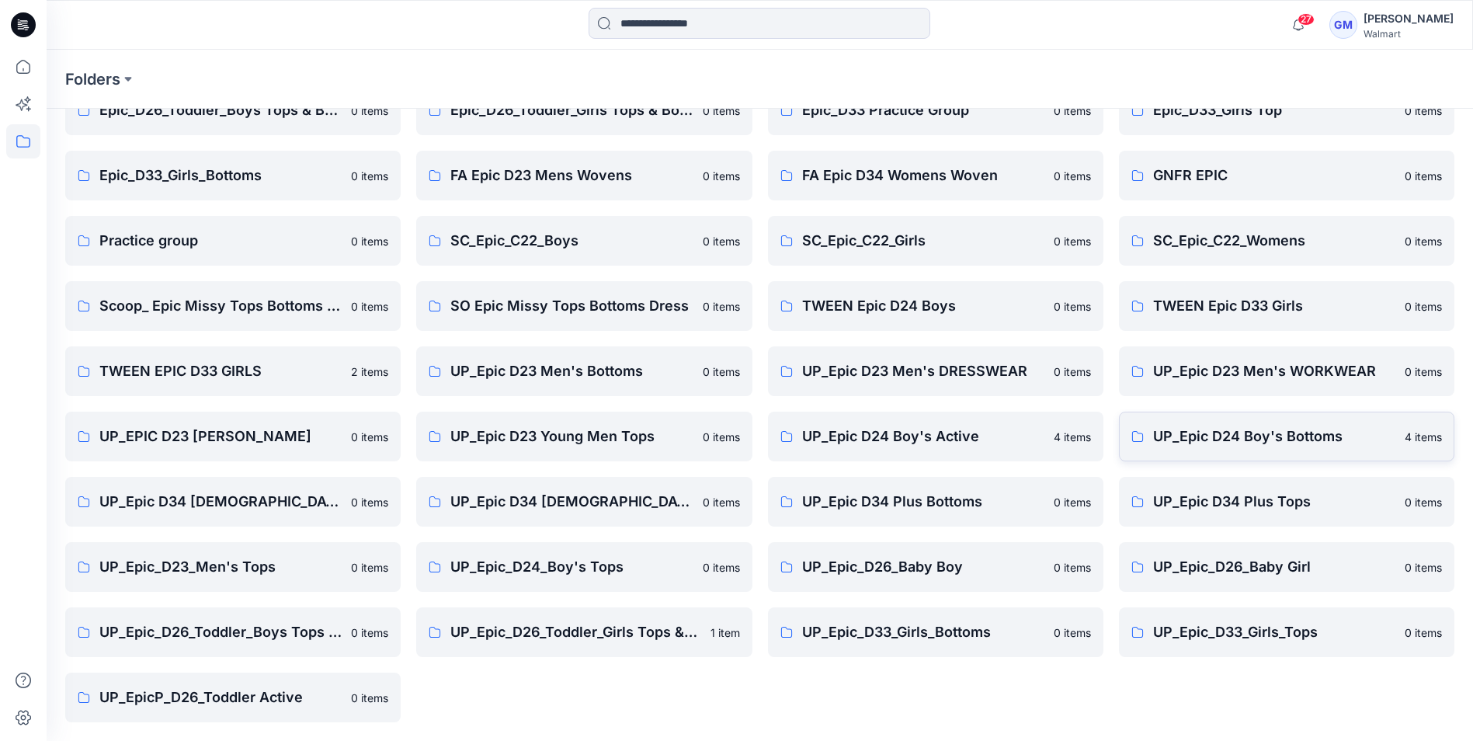
scroll to position [203, 0]
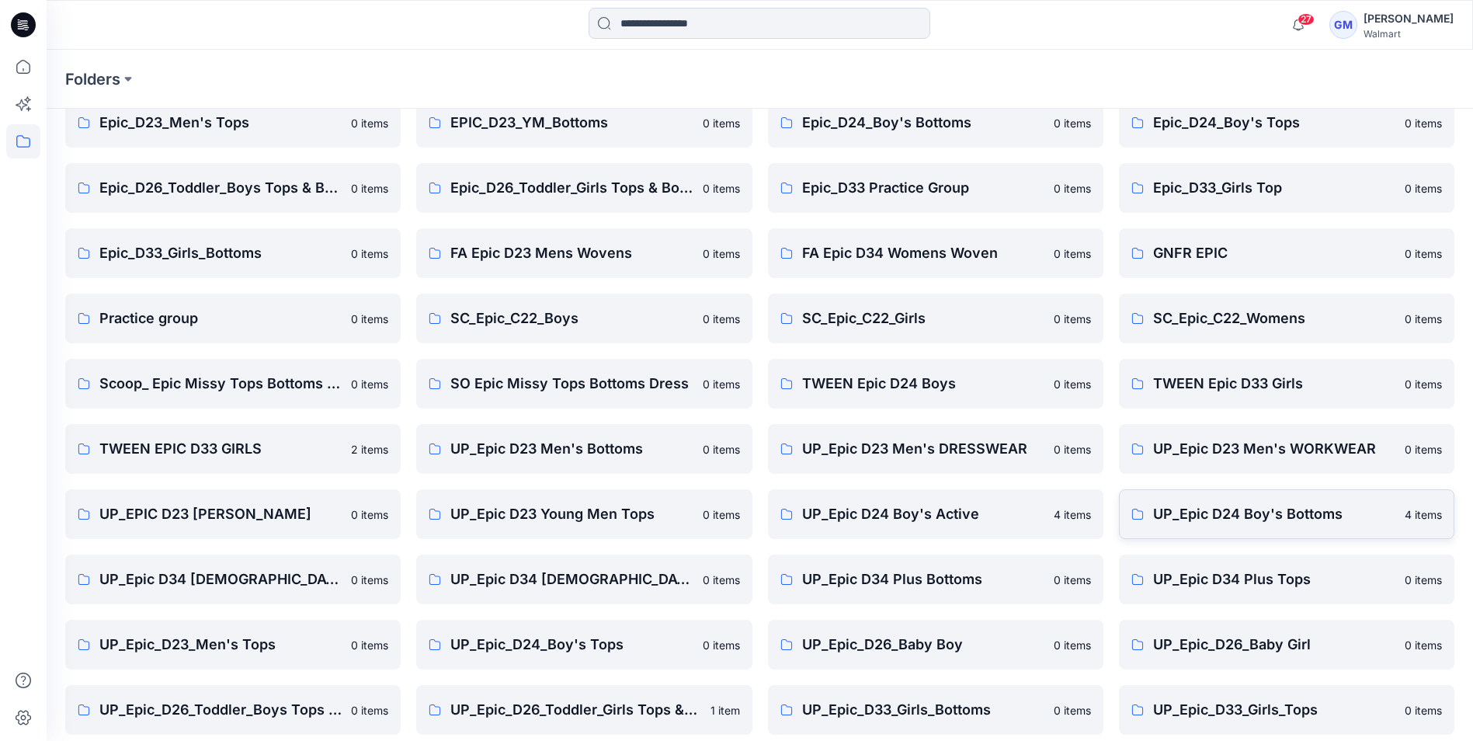
click at [1243, 502] on link "UP_Epic D24 Boy's Bottoms 4 items" at bounding box center [1286, 514] width 335 height 50
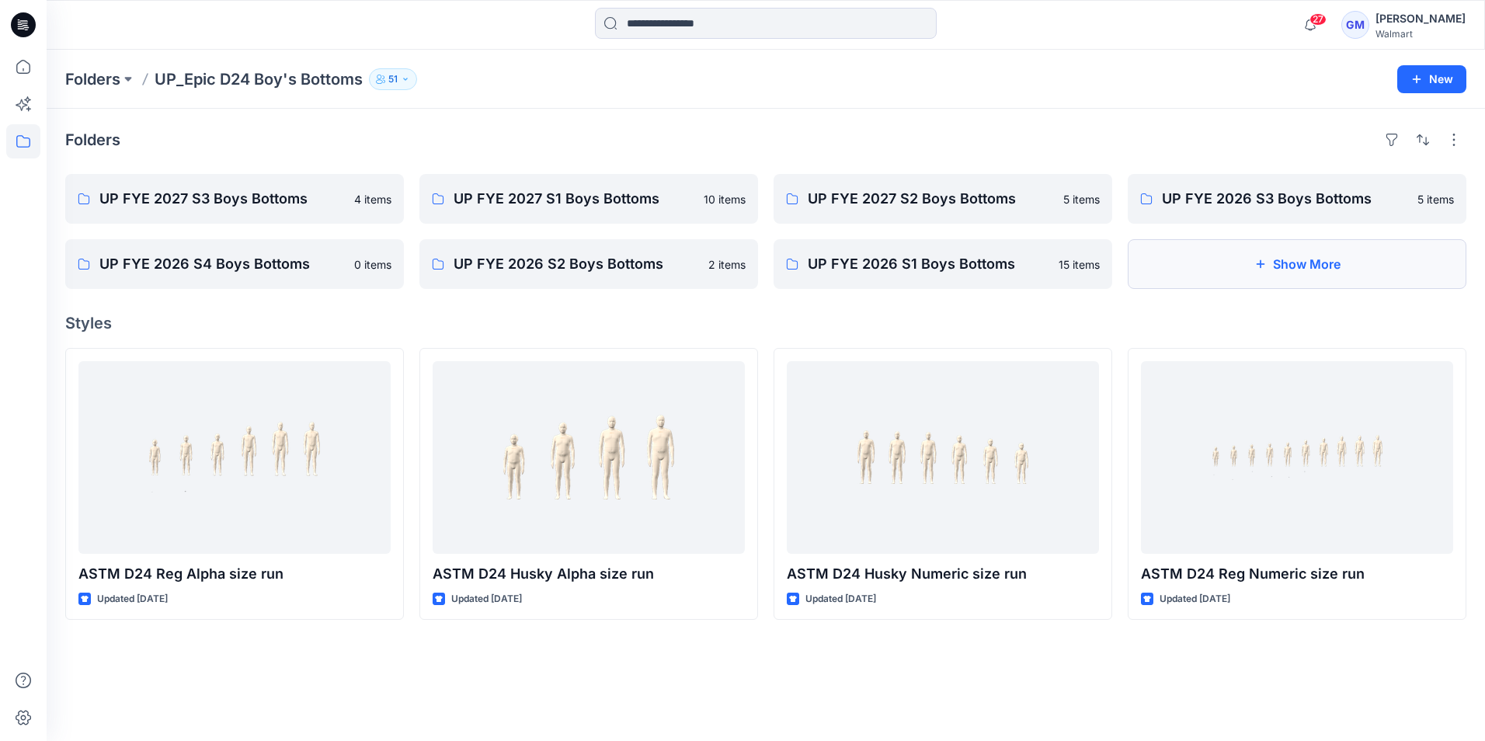
click at [1271, 248] on button "Show More" at bounding box center [1297, 264] width 339 height 50
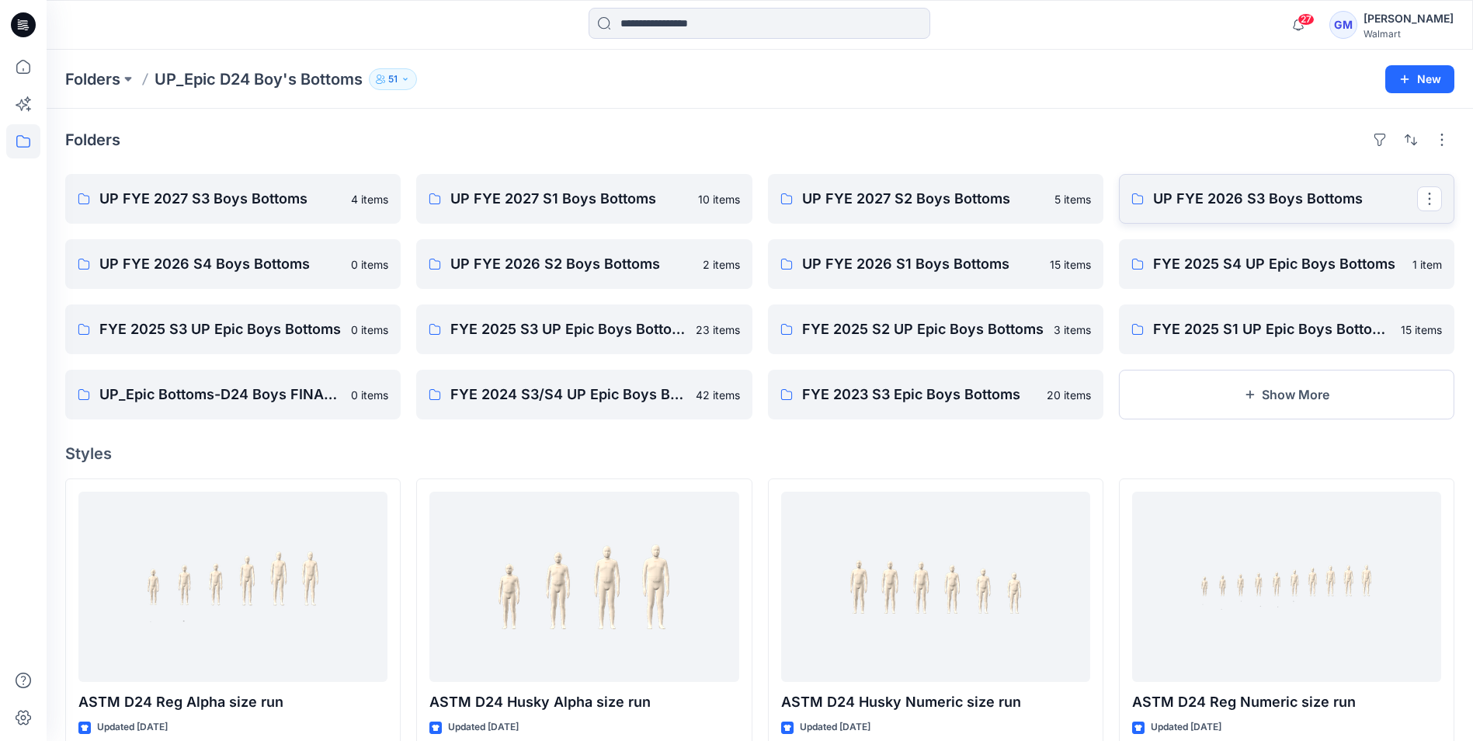
click at [1264, 206] on p "UP FYE 2026 S3 Boys Bottoms" at bounding box center [1285, 199] width 264 height 22
click at [522, 321] on p "FYE 2025 S3 UP Epic Boys Bottoms Denim Test" at bounding box center [582, 329] width 264 height 22
click at [225, 318] on p "FYE 2025 S3 UP Epic Boys Bottoms" at bounding box center [231, 329] width 264 height 22
click at [237, 206] on p "UP FYE 2027 S3 Boys Bottoms" at bounding box center [231, 199] width 264 height 22
click at [19, 71] on icon at bounding box center [23, 67] width 34 height 34
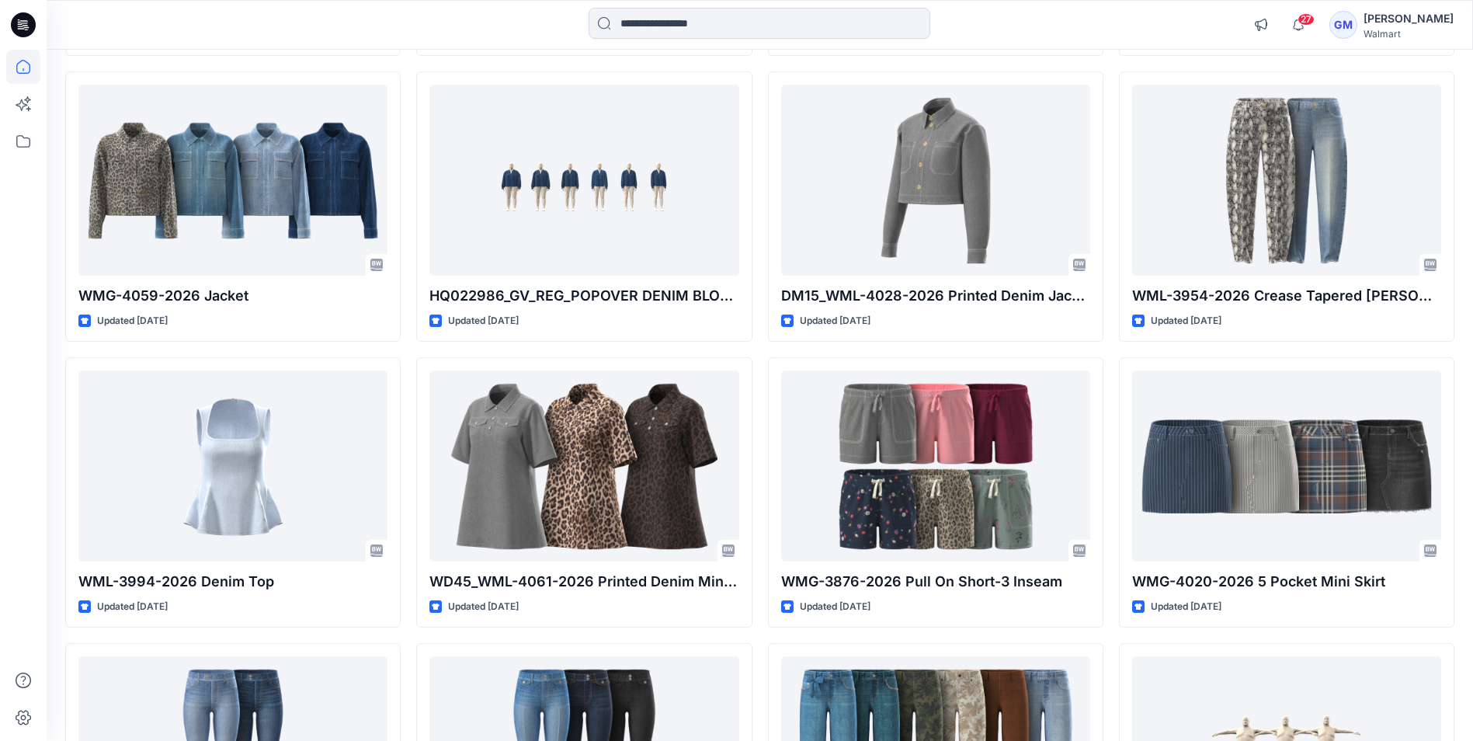
scroll to position [3029, 0]
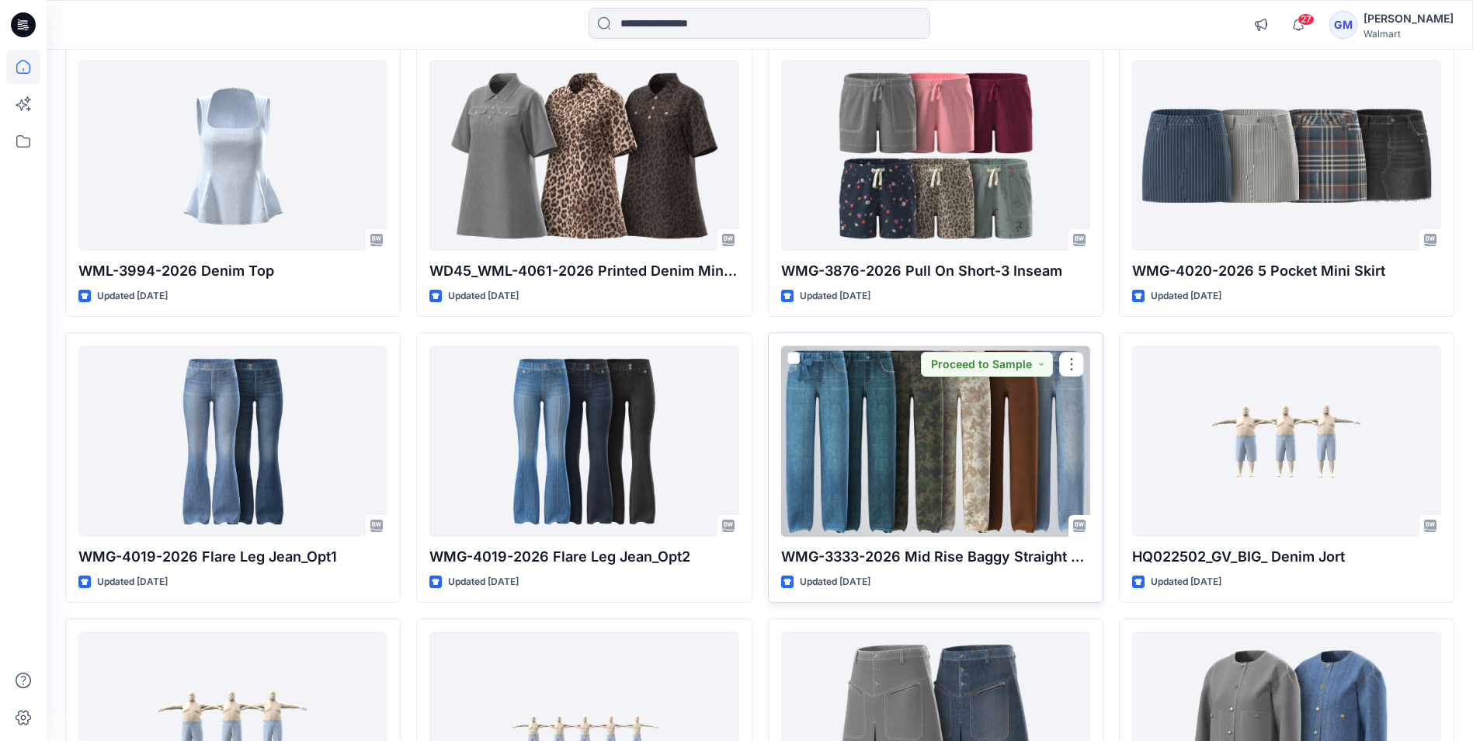
click at [913, 506] on div at bounding box center [935, 441] width 309 height 190
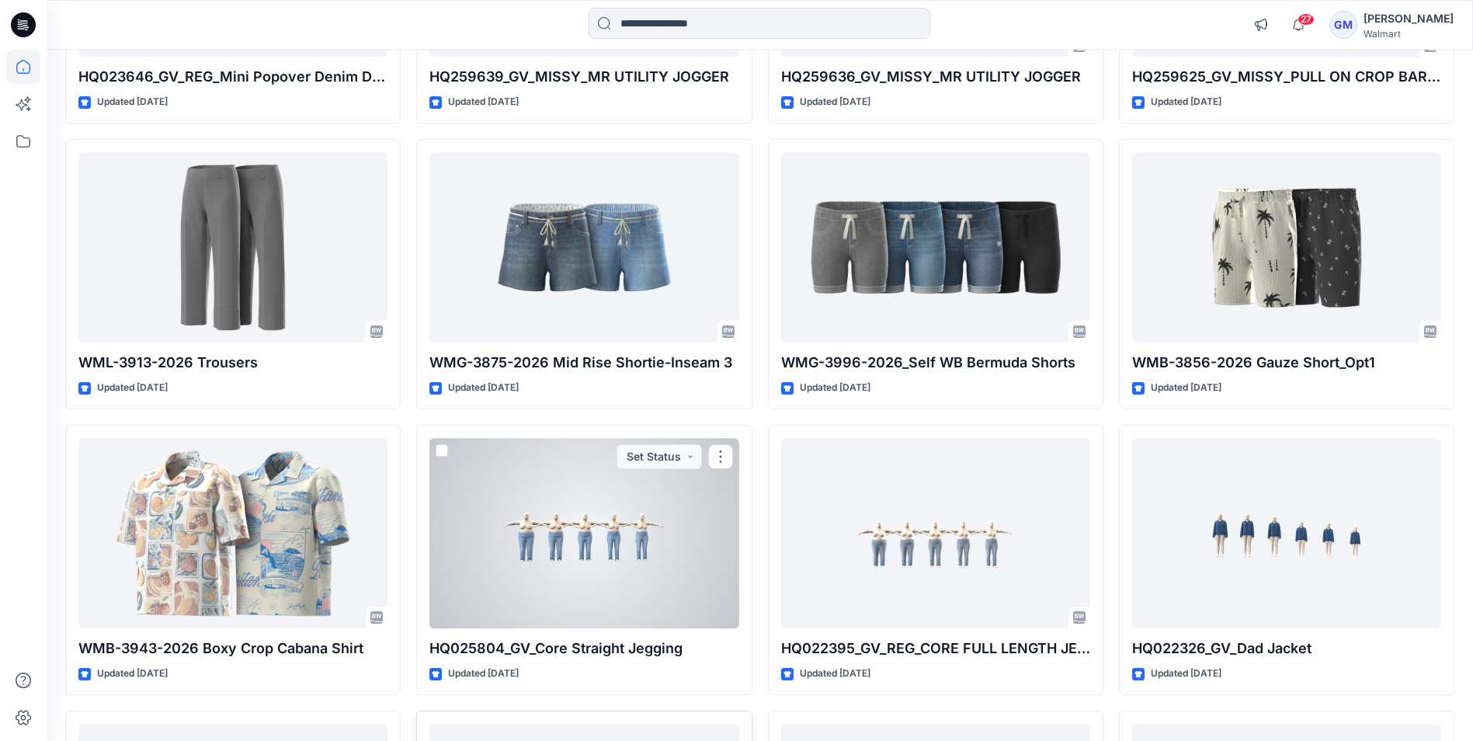
scroll to position [12344, 0]
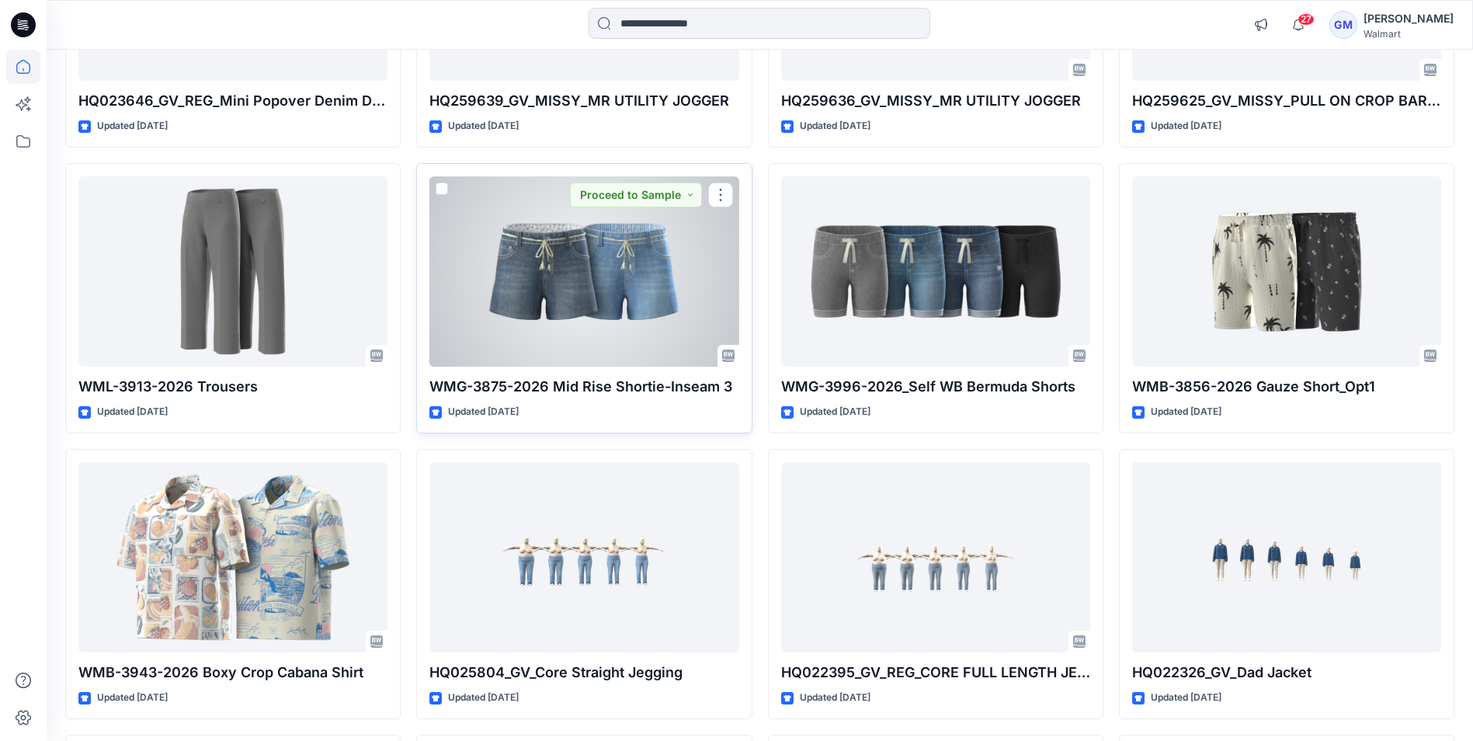
click at [576, 306] on div at bounding box center [583, 271] width 309 height 190
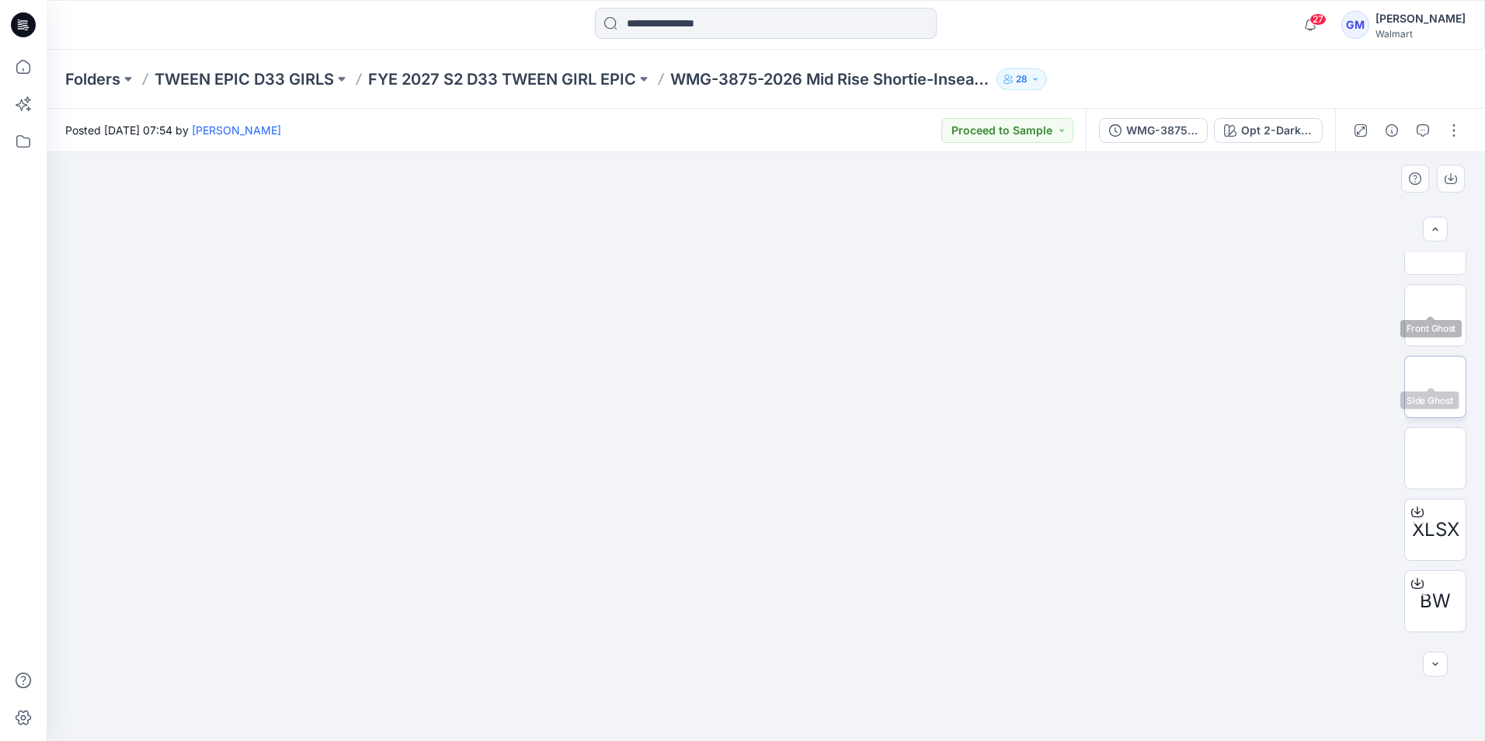
scroll to position [155, 0]
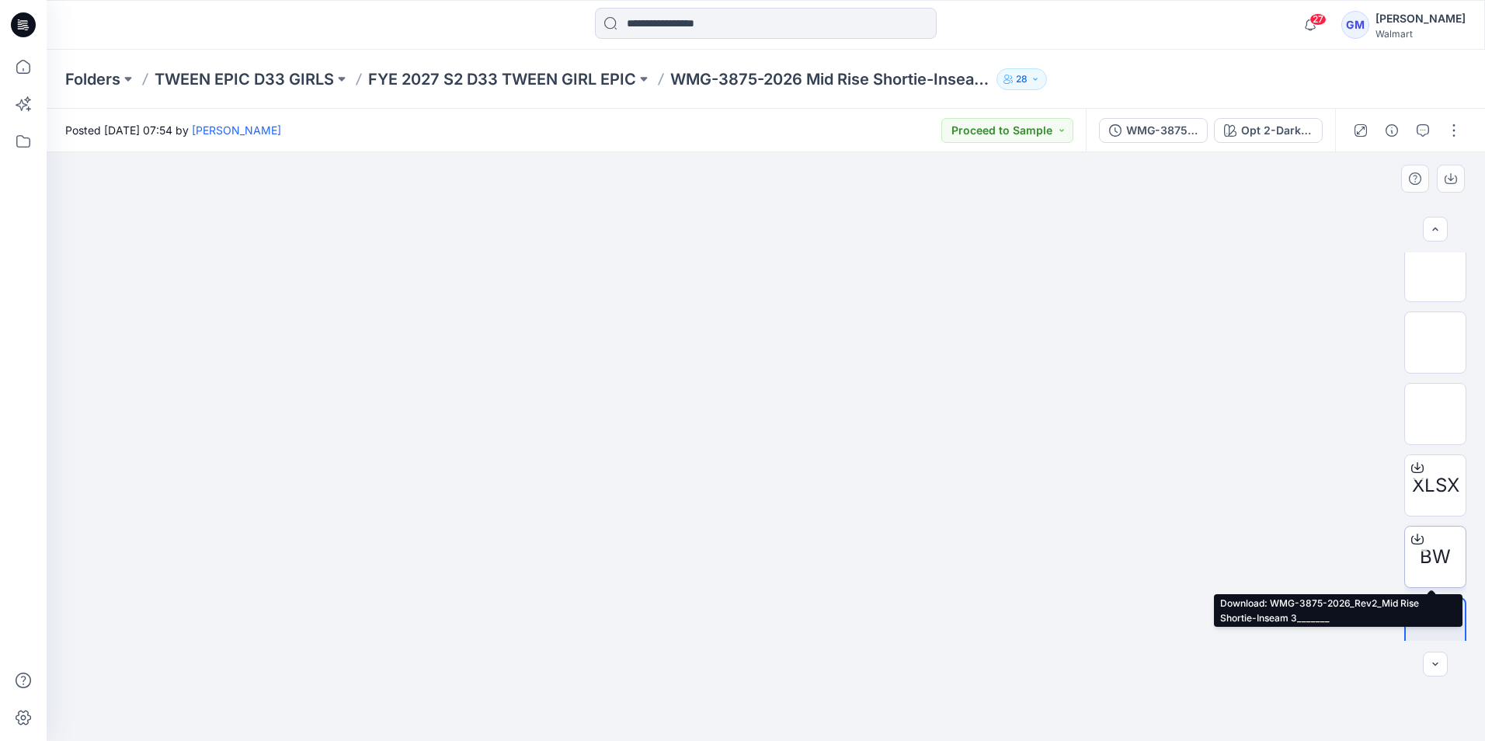
click at [1439, 544] on span "BW" at bounding box center [1435, 557] width 31 height 28
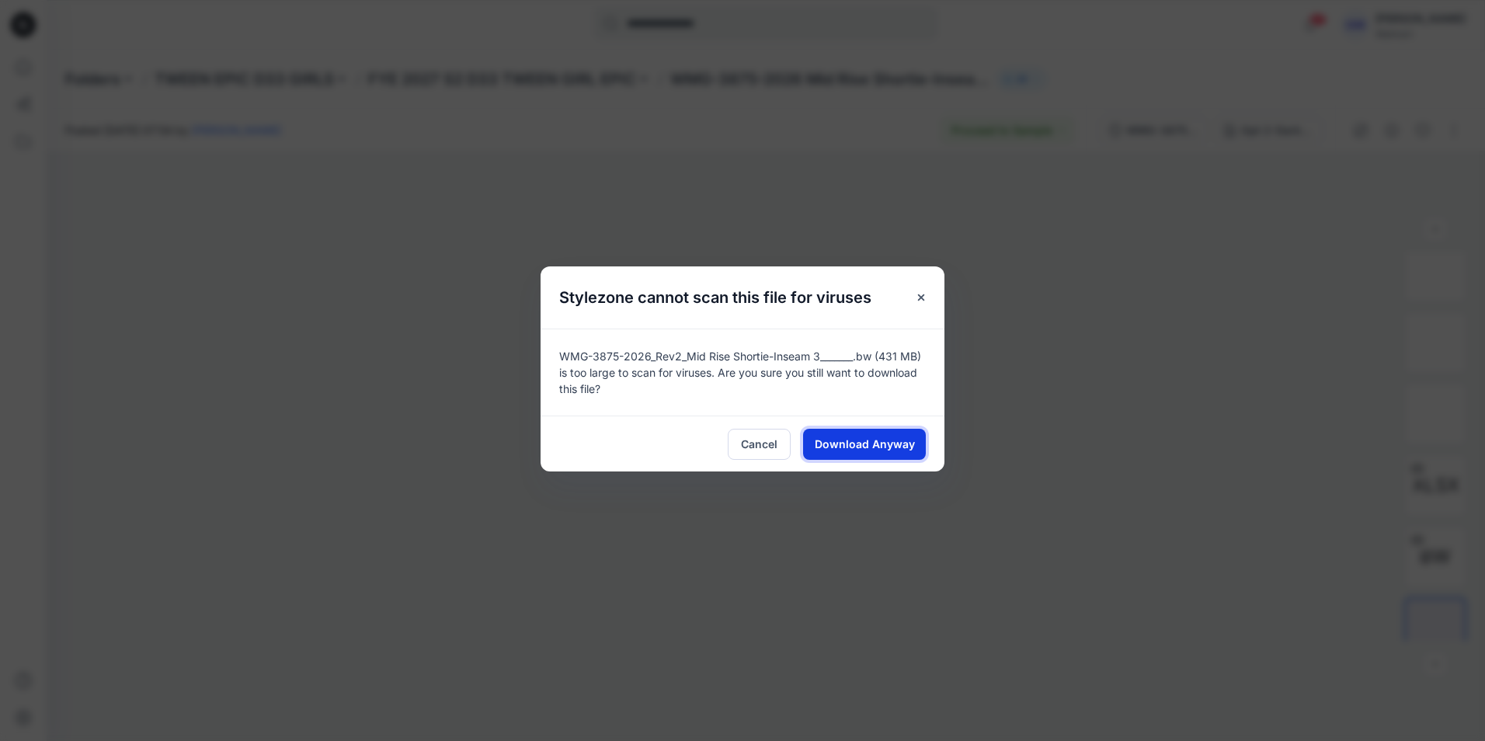
click at [885, 445] on span "Download Anyway" at bounding box center [865, 444] width 100 height 16
